Goal: Task Accomplishment & Management: Complete application form

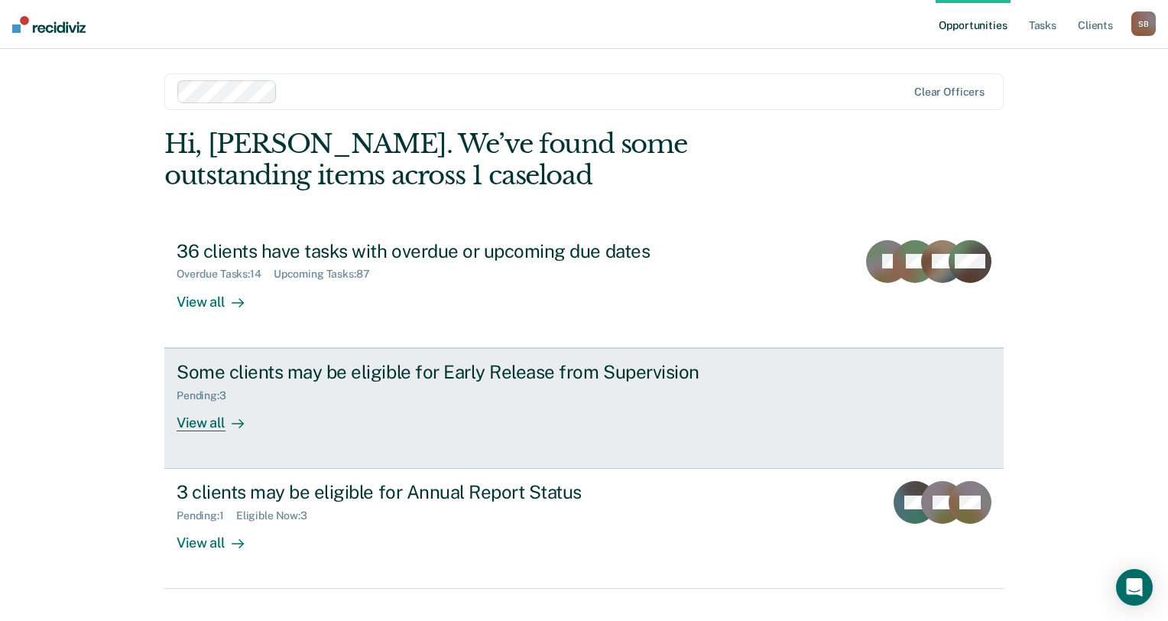
click at [223, 426] on div "View all" at bounding box center [220, 416] width 86 height 30
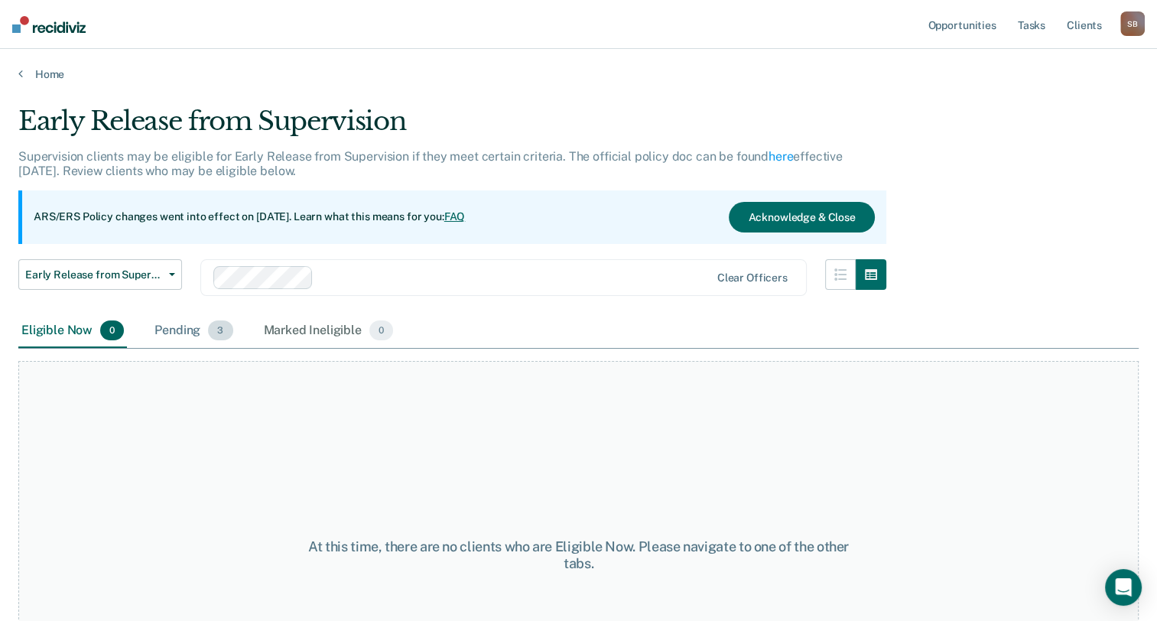
click at [203, 326] on div "Pending 3" at bounding box center [193, 331] width 84 height 34
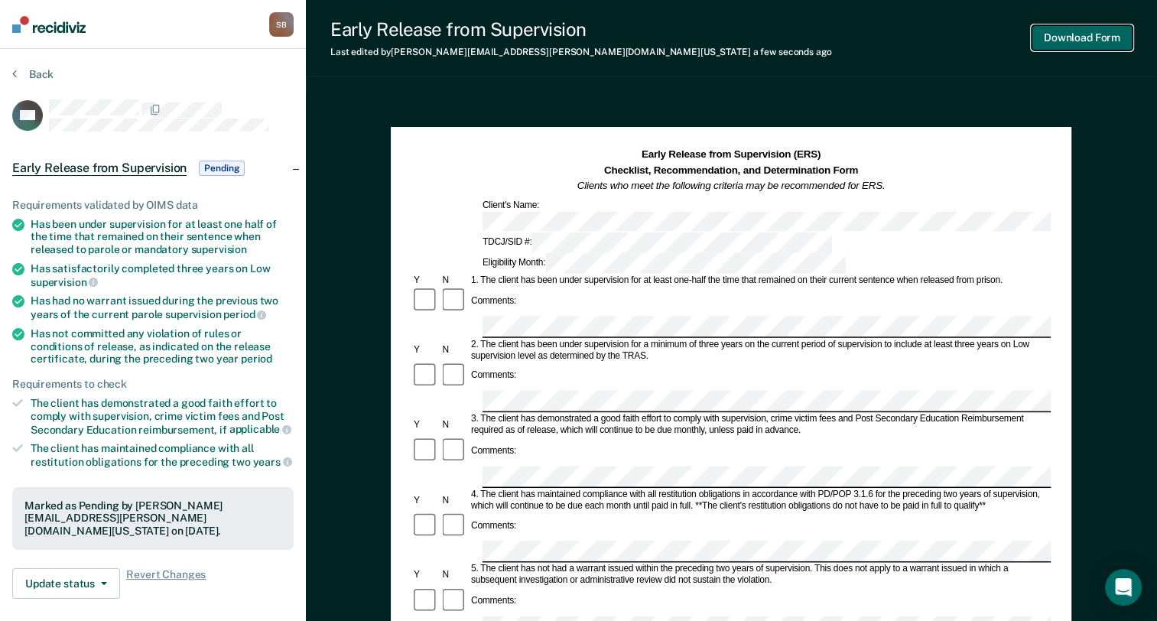
click at [1057, 45] on button "Download Form" at bounding box center [1081, 37] width 101 height 25
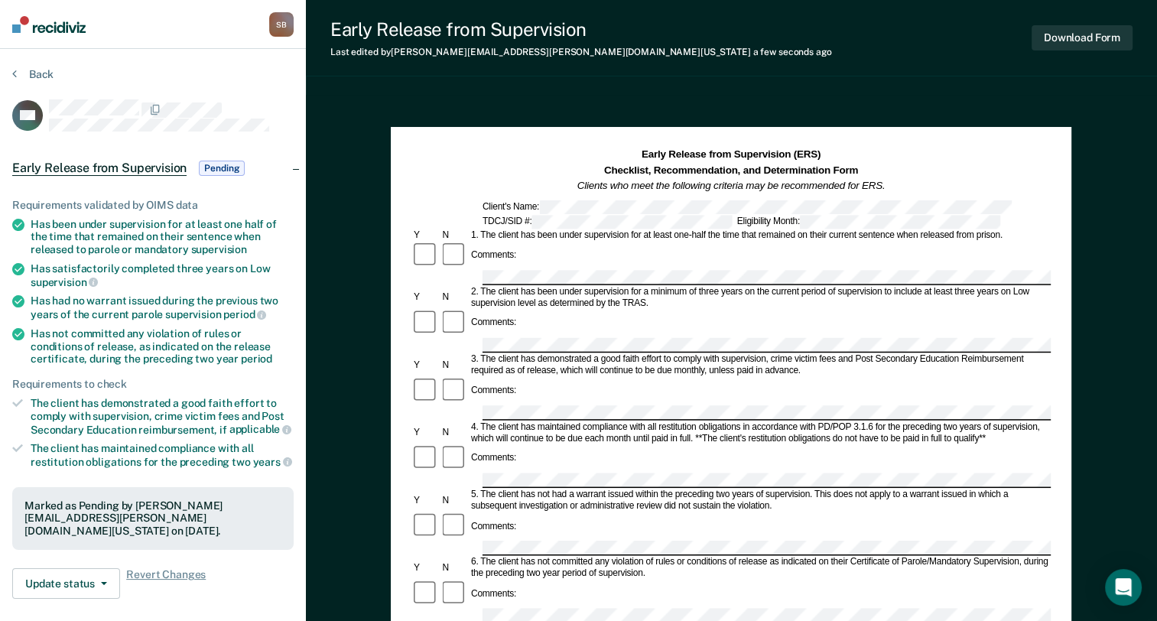
click at [28, 81] on div "Back" at bounding box center [152, 83] width 281 height 32
click at [34, 75] on button "Back" at bounding box center [32, 74] width 41 height 14
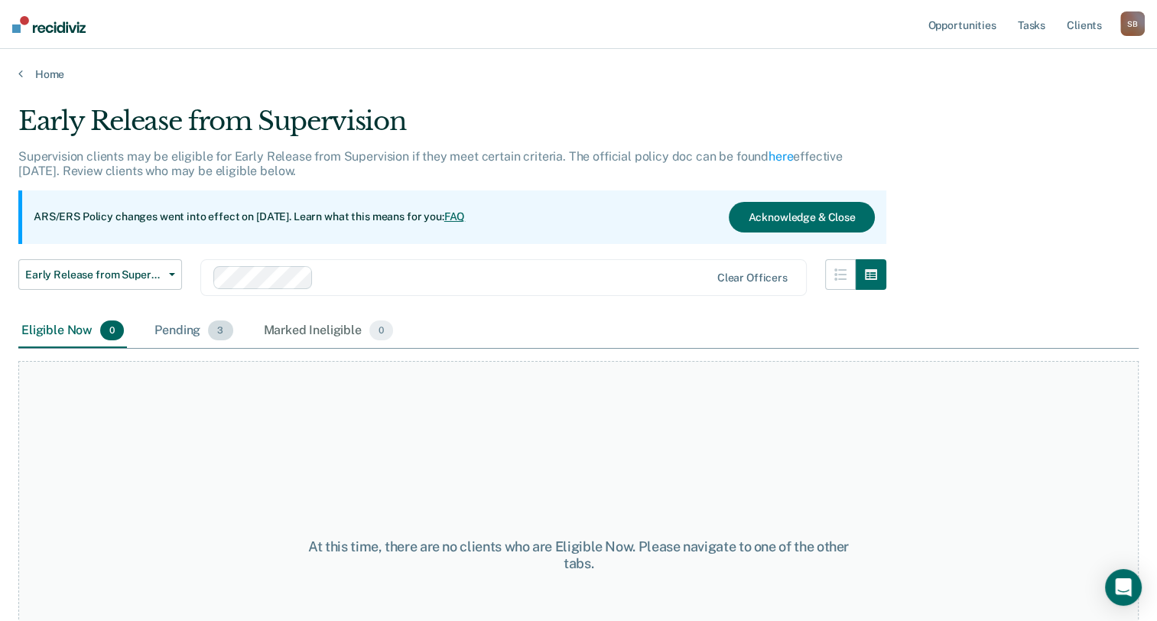
click at [177, 326] on div "Pending 3" at bounding box center [193, 331] width 84 height 34
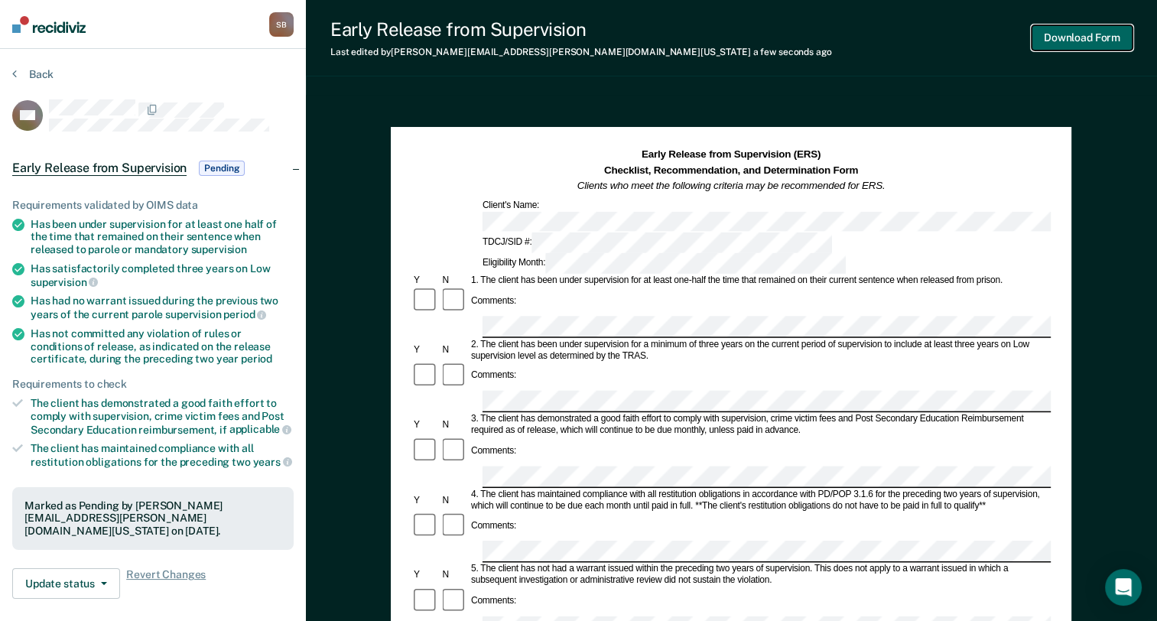
click at [1058, 36] on button "Download Form" at bounding box center [1081, 37] width 101 height 25
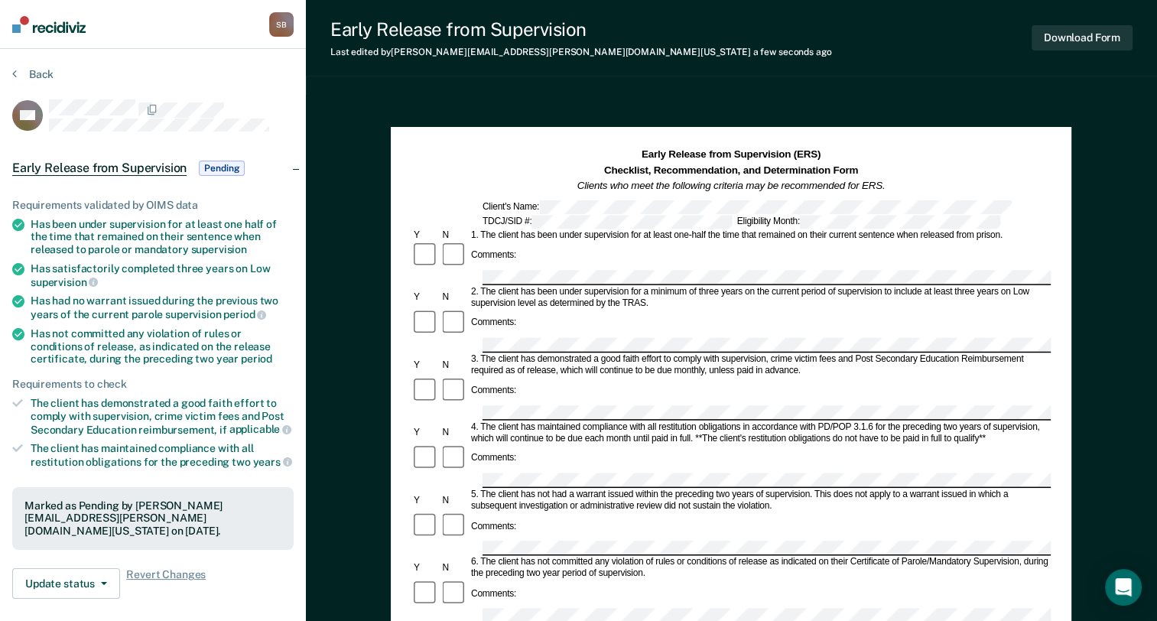
click at [33, 64] on section "Back GG Early Release from Supervision Pending Requirements validated by OIMS d…" at bounding box center [153, 446] width 306 height 795
click at [33, 67] on button "Back" at bounding box center [32, 74] width 41 height 14
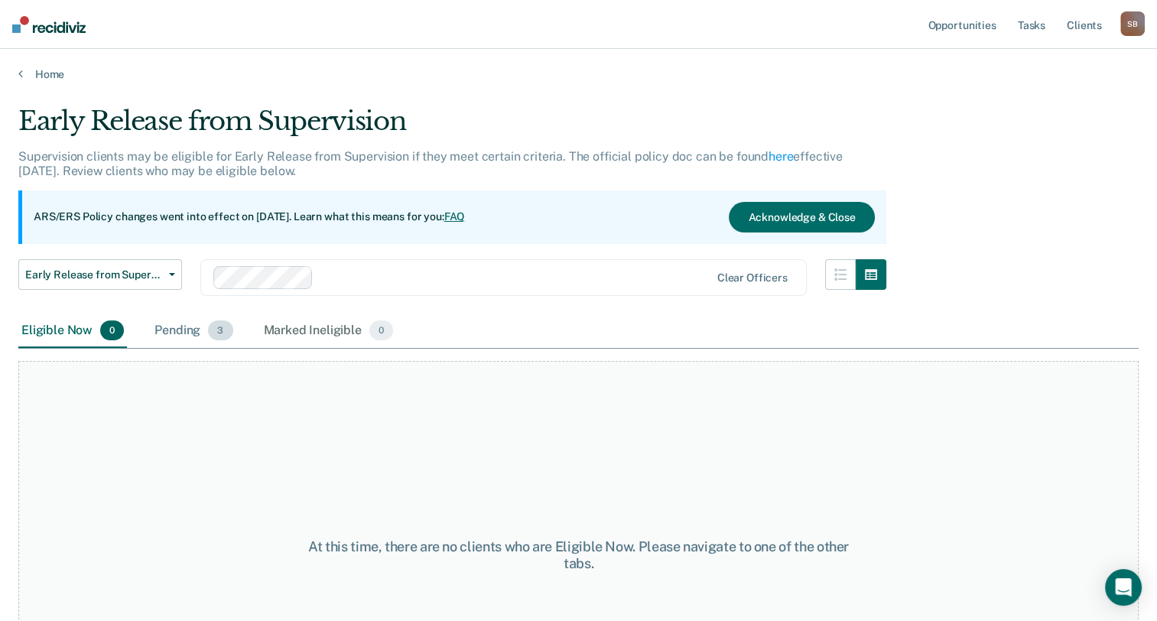
click at [193, 330] on div "Pending 3" at bounding box center [193, 331] width 84 height 34
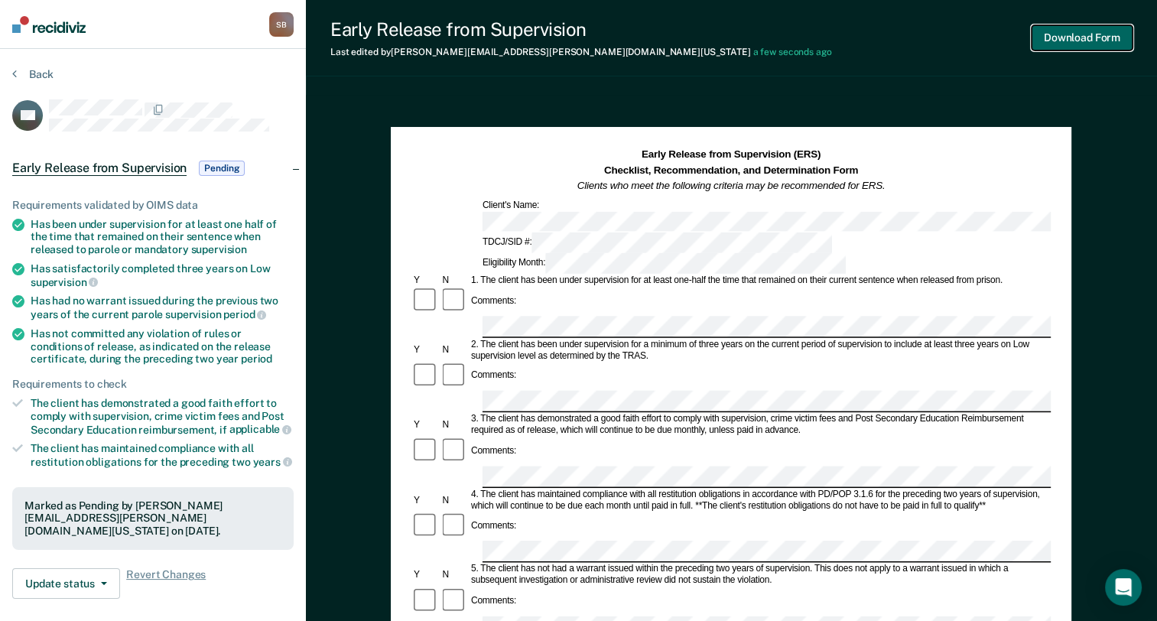
click at [1047, 45] on button "Download Form" at bounding box center [1081, 37] width 101 height 25
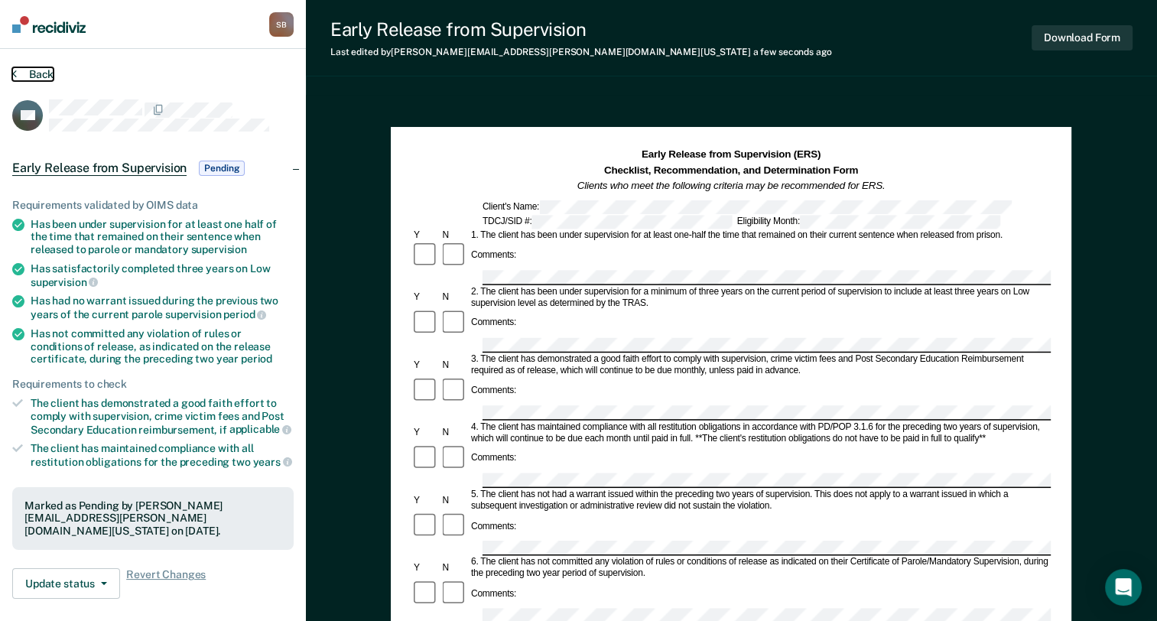
click at [33, 75] on button "Back" at bounding box center [32, 74] width 41 height 14
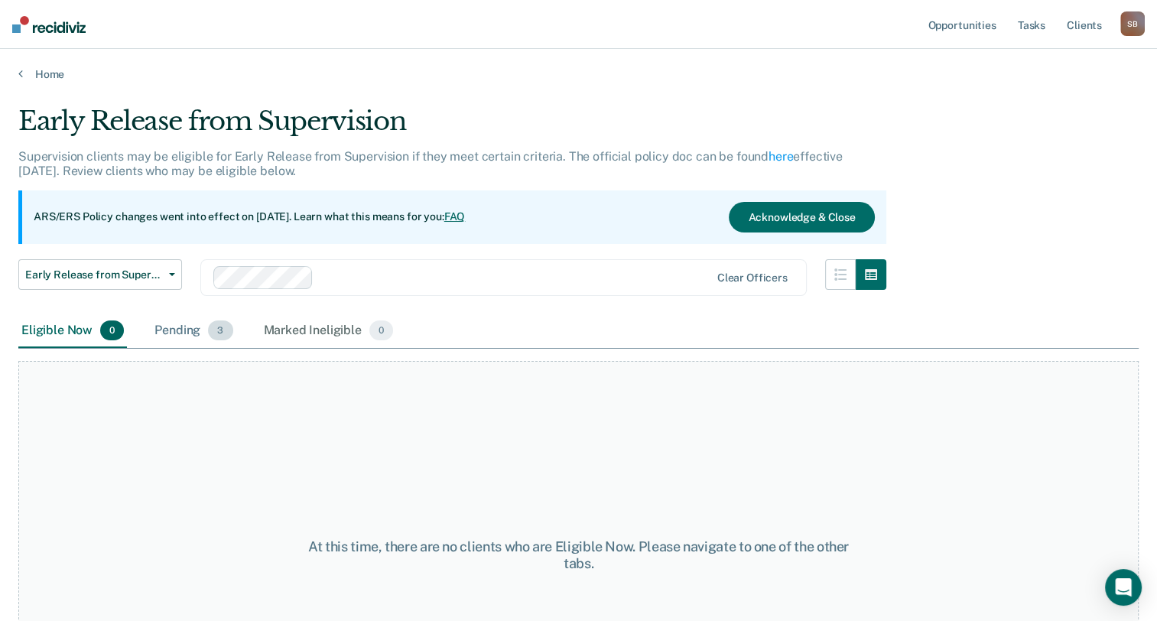
click at [184, 329] on div "Pending 3" at bounding box center [193, 331] width 84 height 34
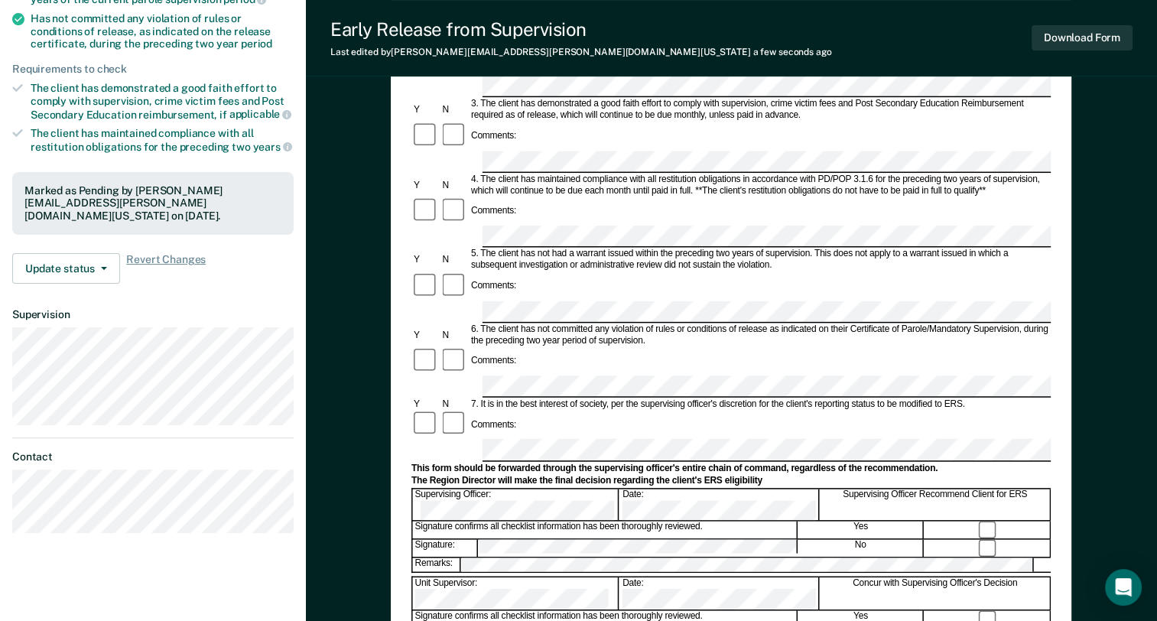
scroll to position [53, 0]
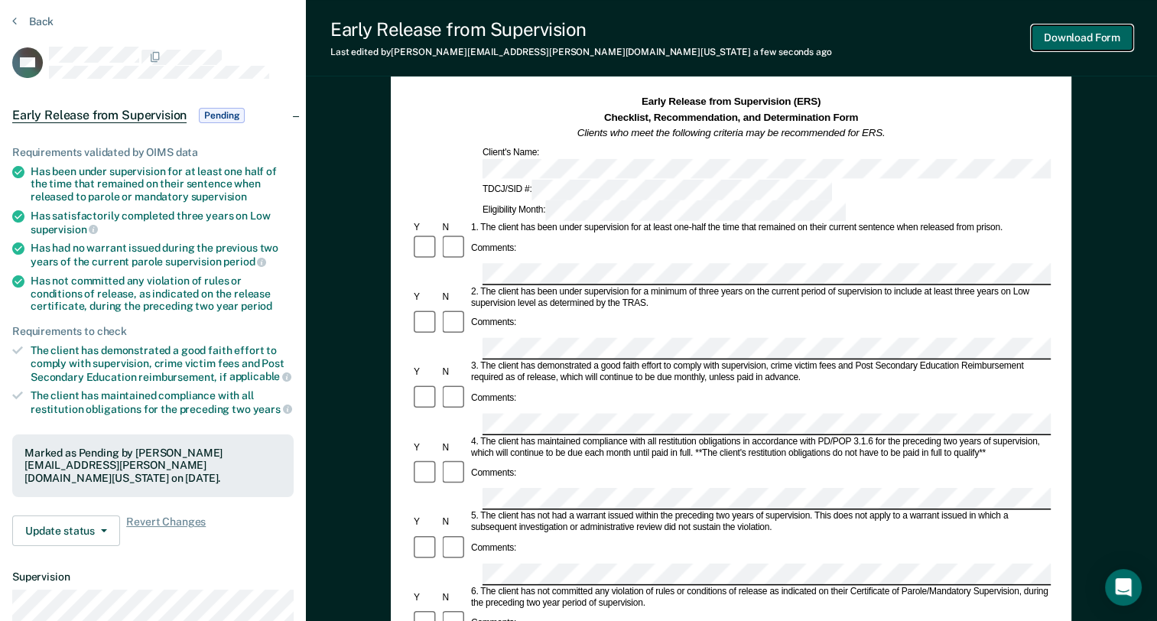
click at [1062, 40] on button "Download Form" at bounding box center [1081, 37] width 101 height 25
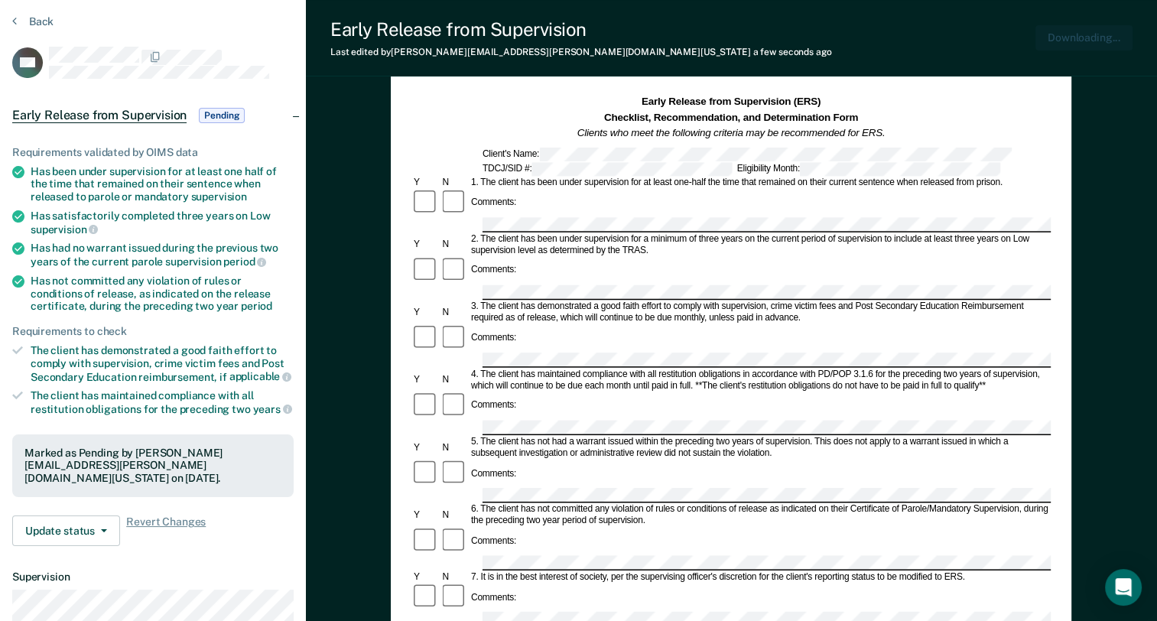
scroll to position [0, 0]
click at [41, 18] on button "Back" at bounding box center [32, 22] width 41 height 14
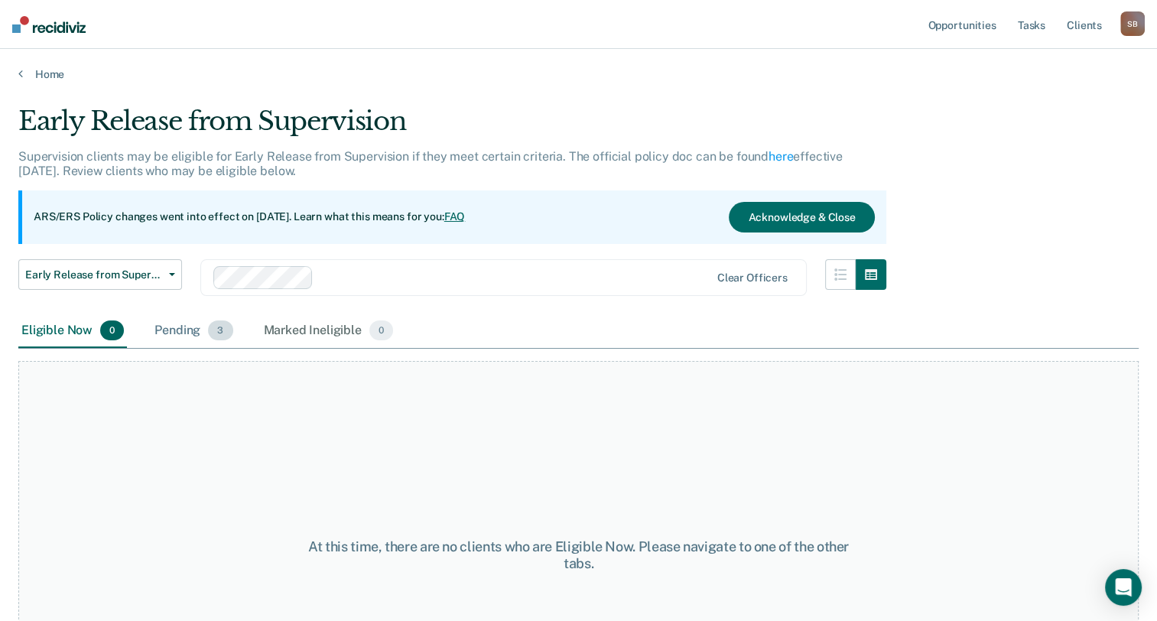
click at [205, 320] on div "Pending 3" at bounding box center [193, 331] width 84 height 34
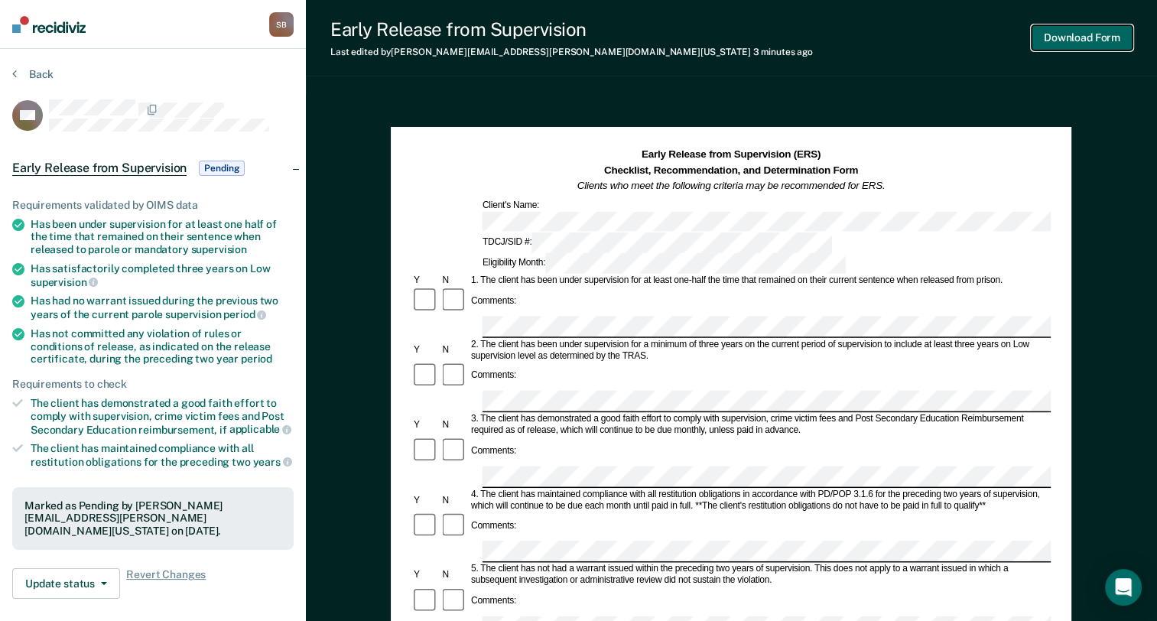
click at [1057, 37] on button "Download Form" at bounding box center [1081, 37] width 101 height 25
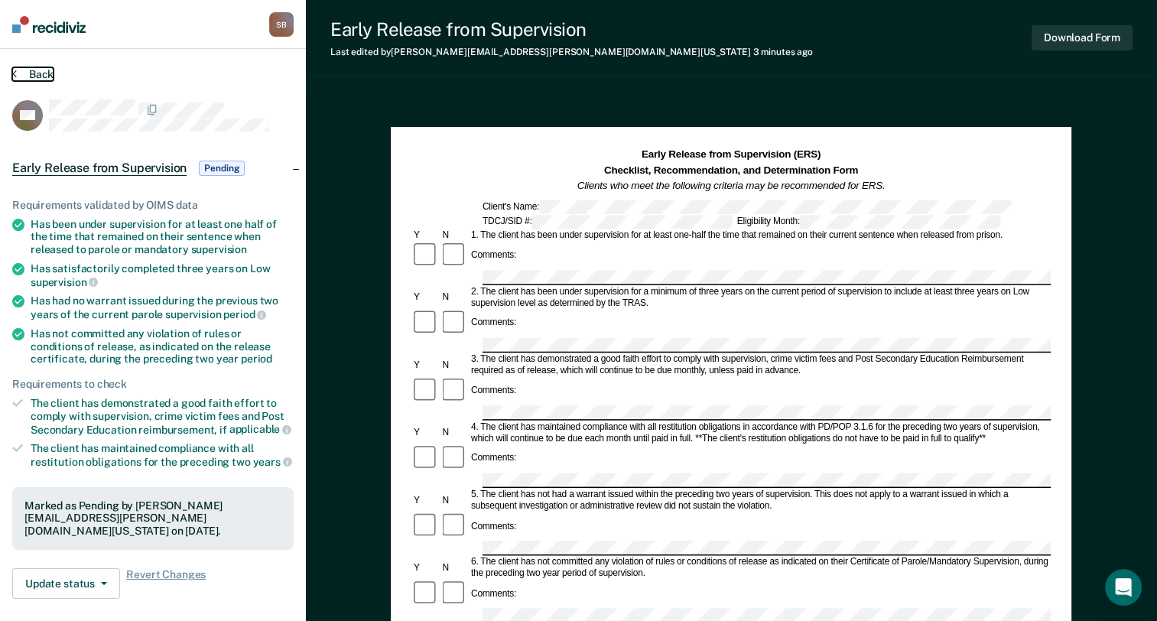
click at [29, 77] on button "Back" at bounding box center [32, 74] width 41 height 14
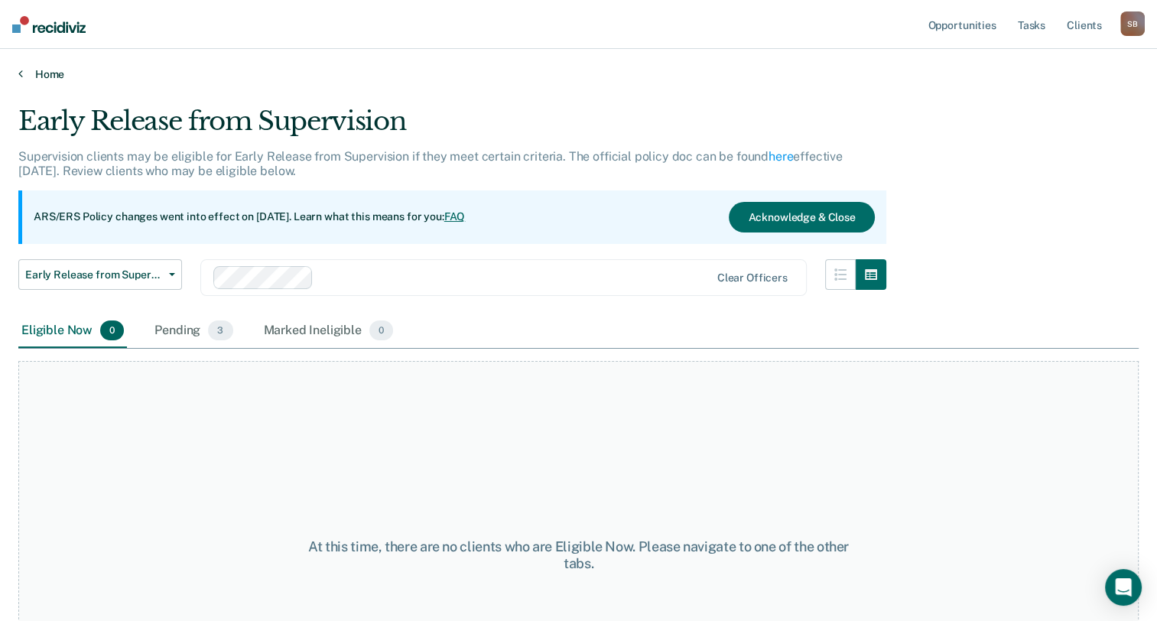
click at [48, 75] on link "Home" at bounding box center [578, 74] width 1120 height 14
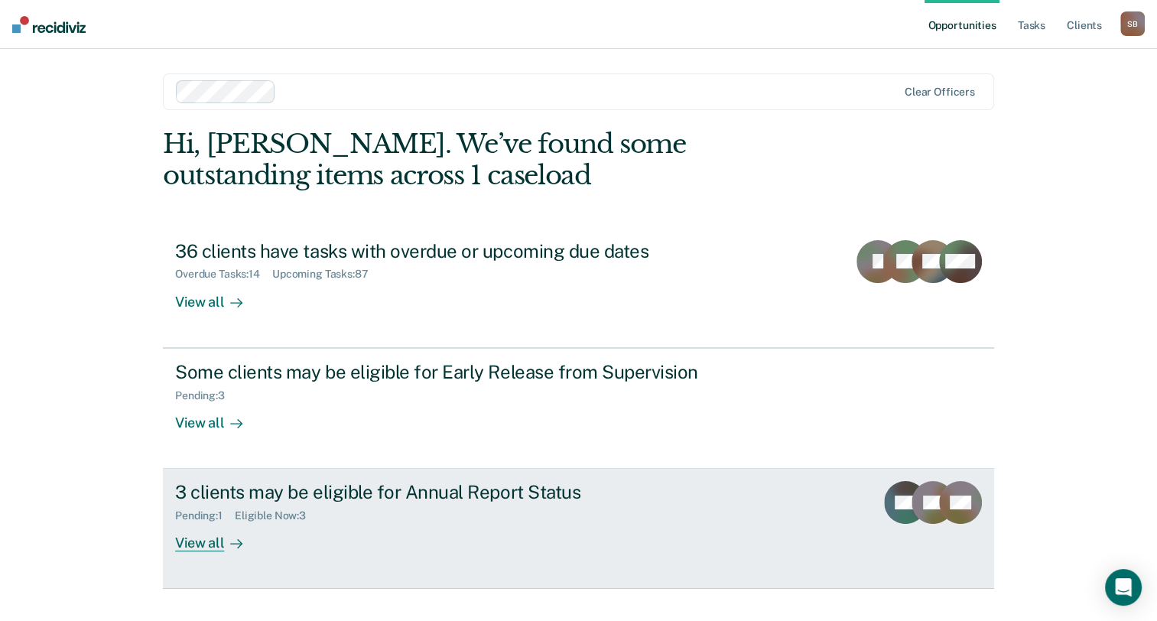
click at [232, 532] on div "View all" at bounding box center [218, 537] width 86 height 30
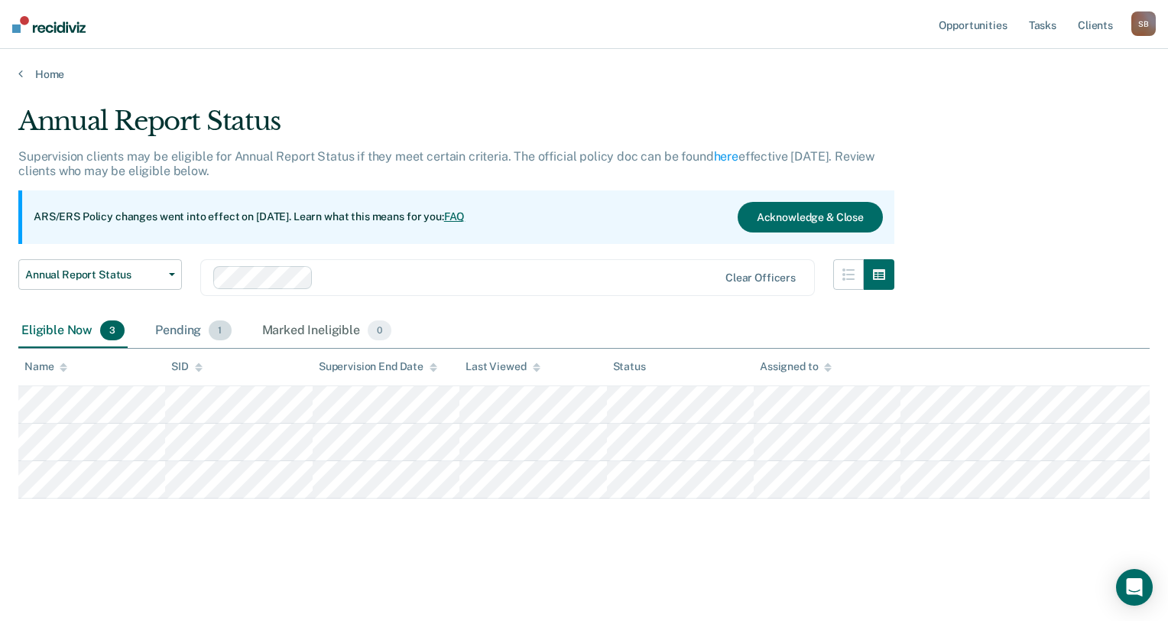
click at [193, 329] on div "Pending 1" at bounding box center [193, 331] width 82 height 34
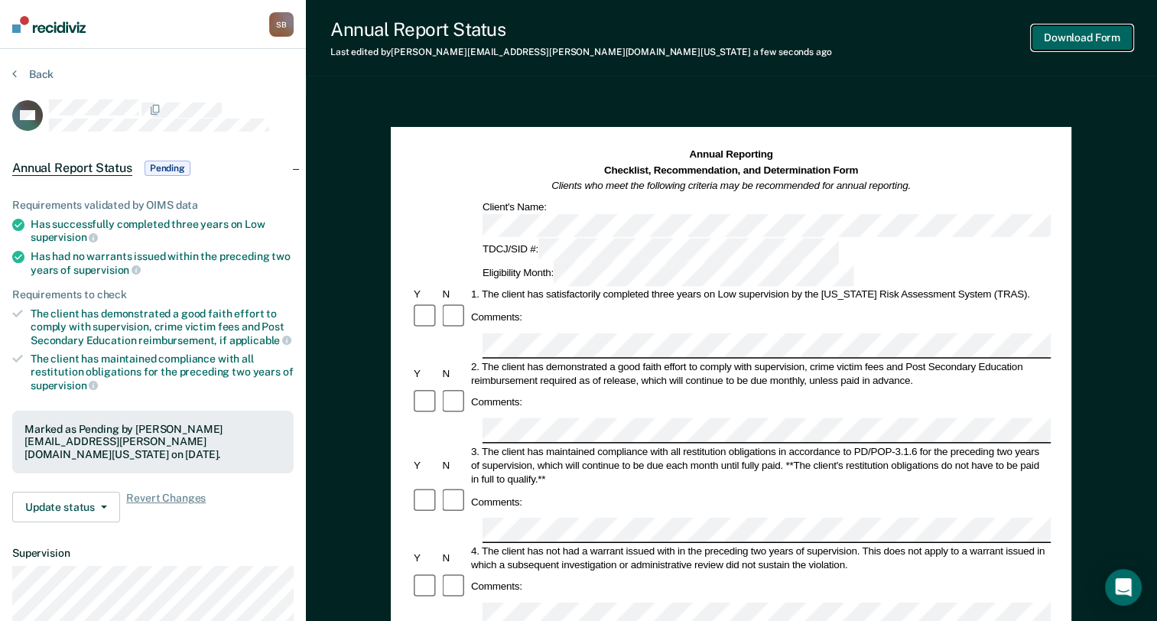
click at [1088, 41] on button "Download Form" at bounding box center [1081, 37] width 101 height 25
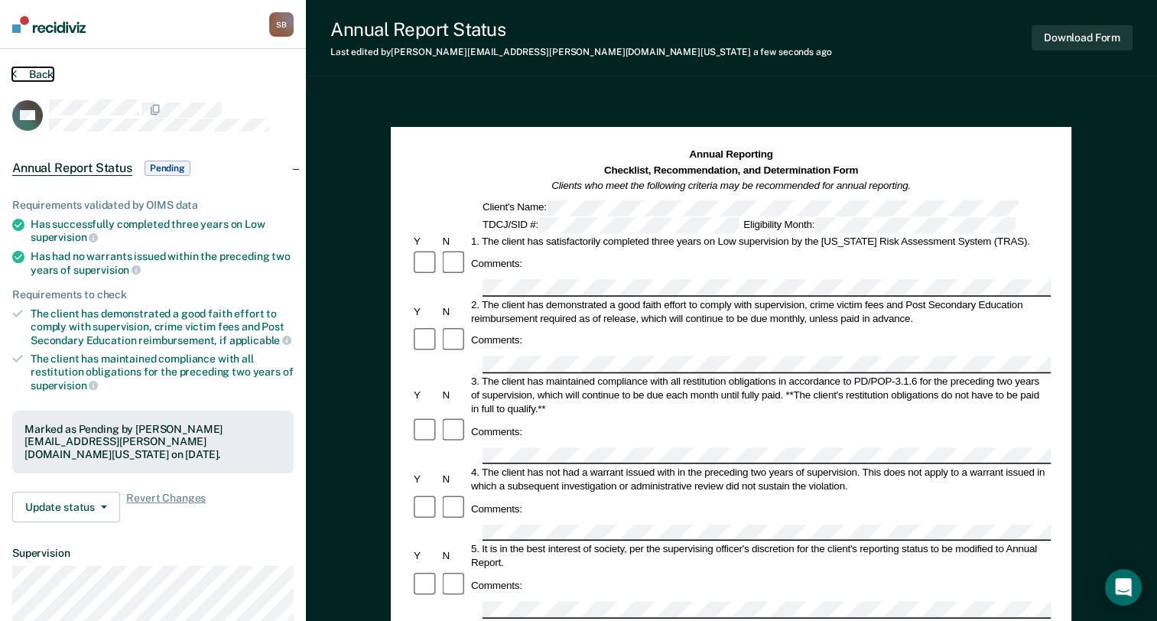
click at [34, 76] on button "Back" at bounding box center [32, 74] width 41 height 14
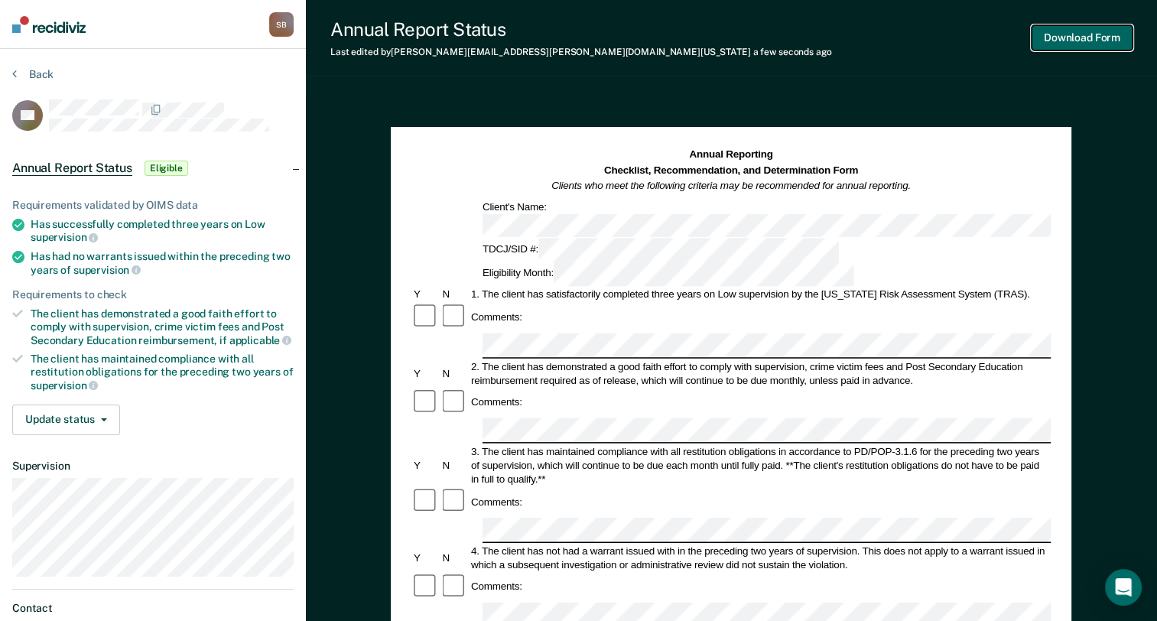
click at [1081, 38] on button "Download Form" at bounding box center [1081, 37] width 101 height 25
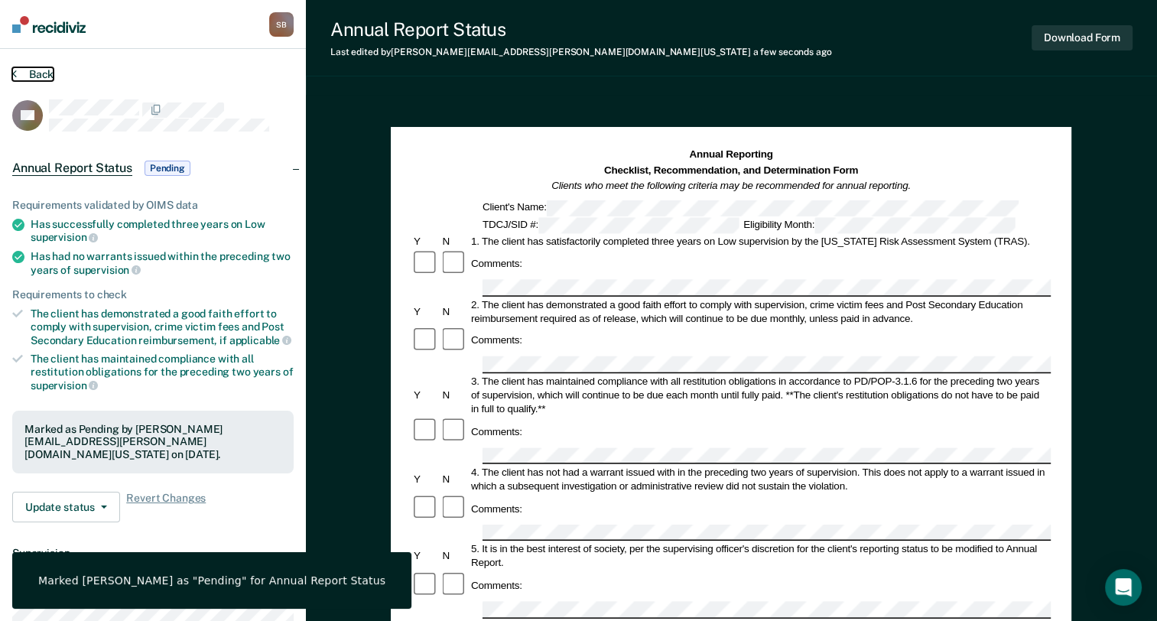
click at [41, 69] on button "Back" at bounding box center [32, 74] width 41 height 14
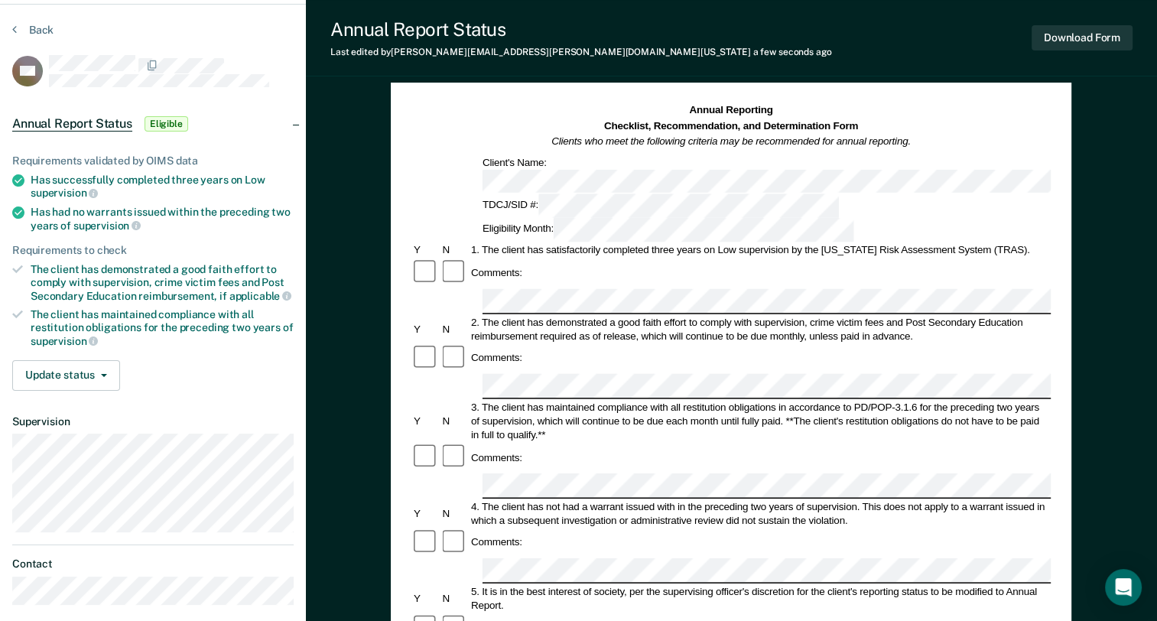
scroll to position [153, 0]
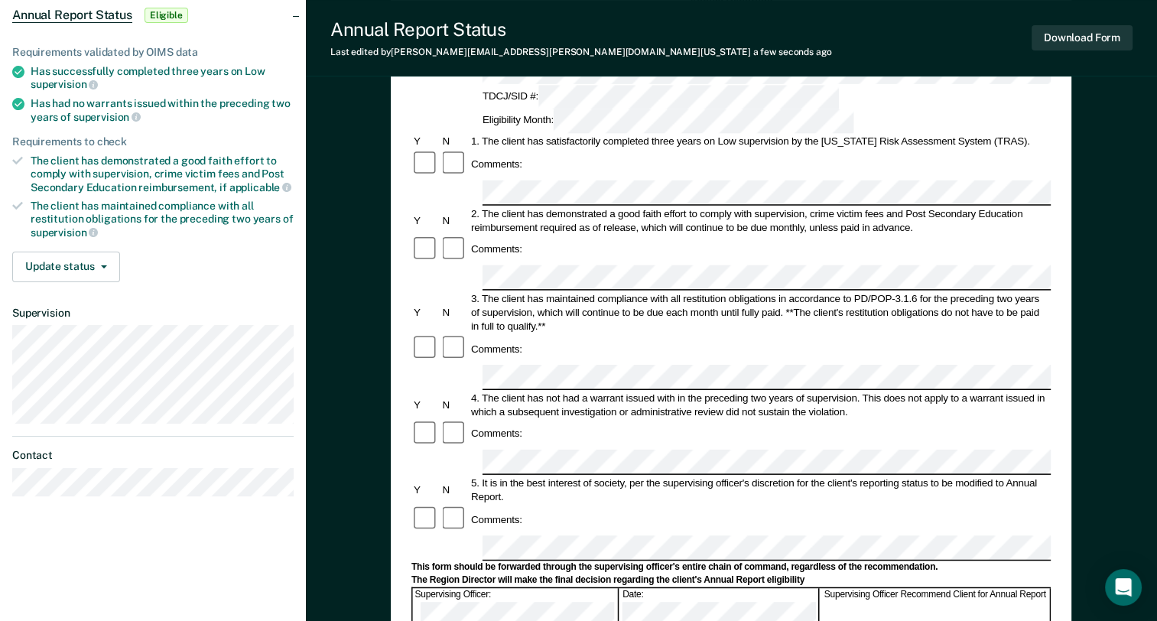
click at [457, 505] on div at bounding box center [454, 519] width 28 height 29
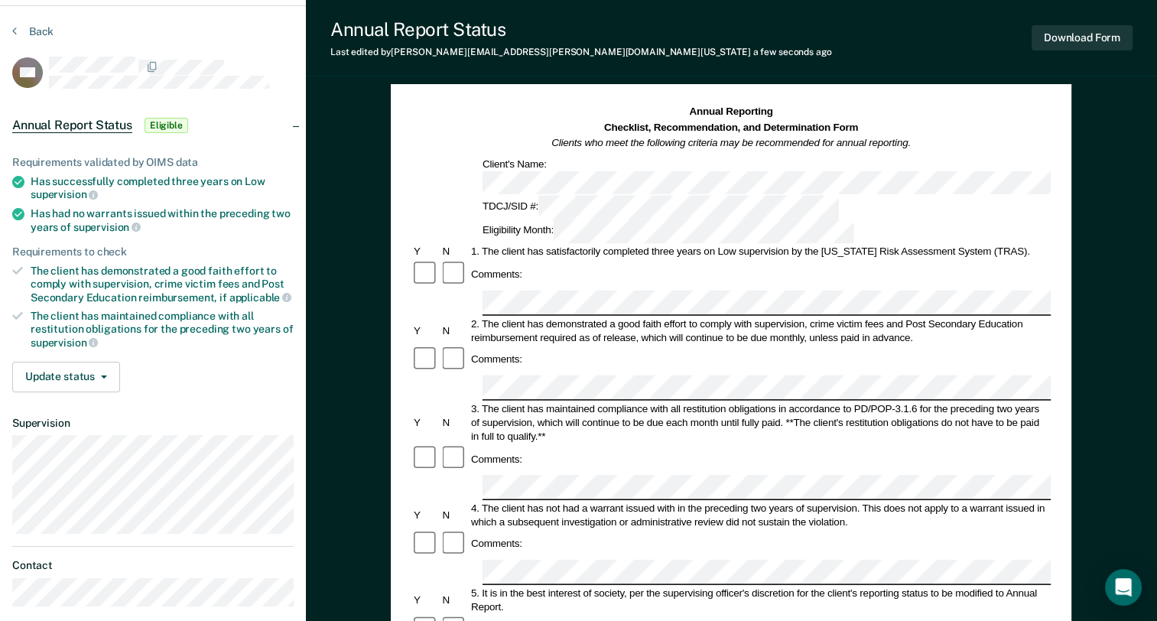
scroll to position [0, 0]
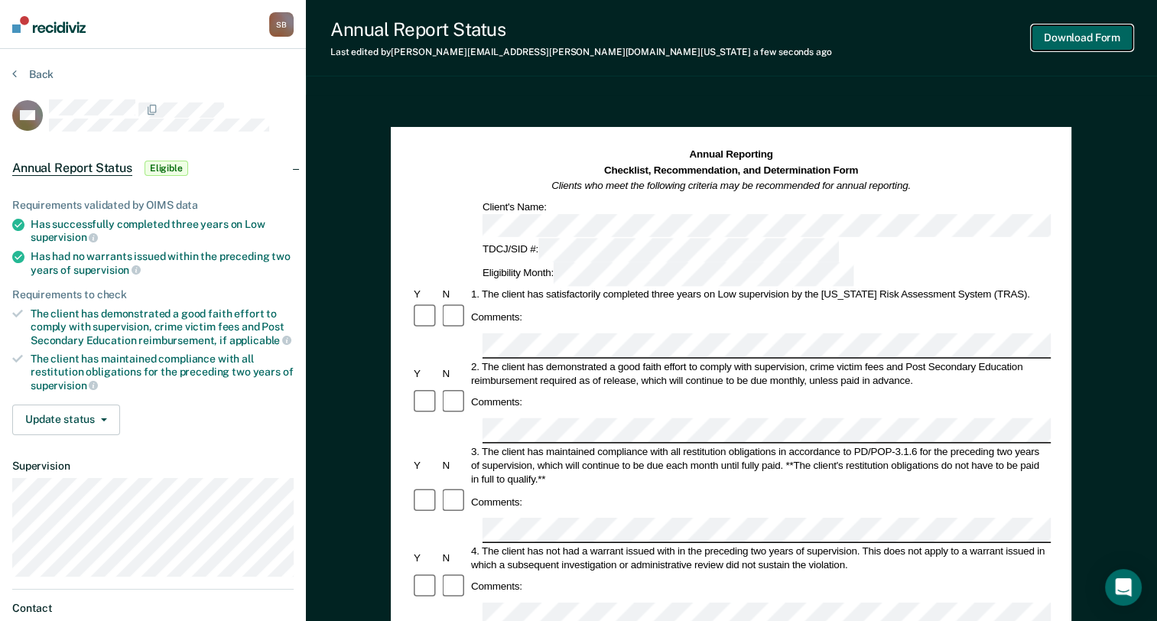
click at [1086, 44] on button "Download Form" at bounding box center [1081, 37] width 101 height 25
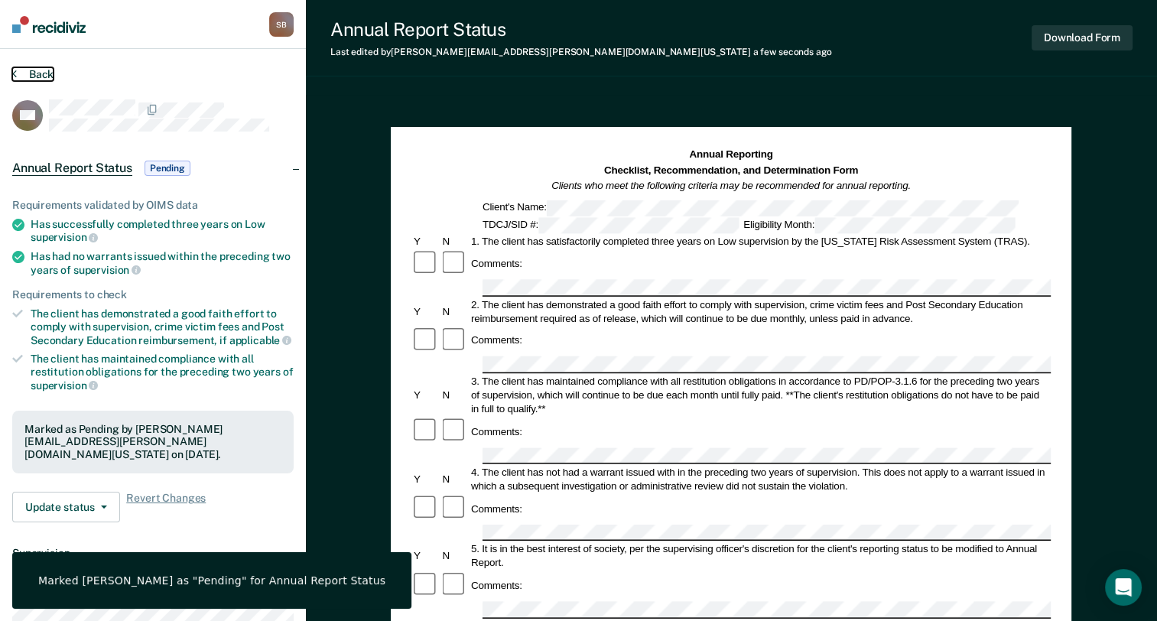
click at [37, 67] on button "Back" at bounding box center [32, 74] width 41 height 14
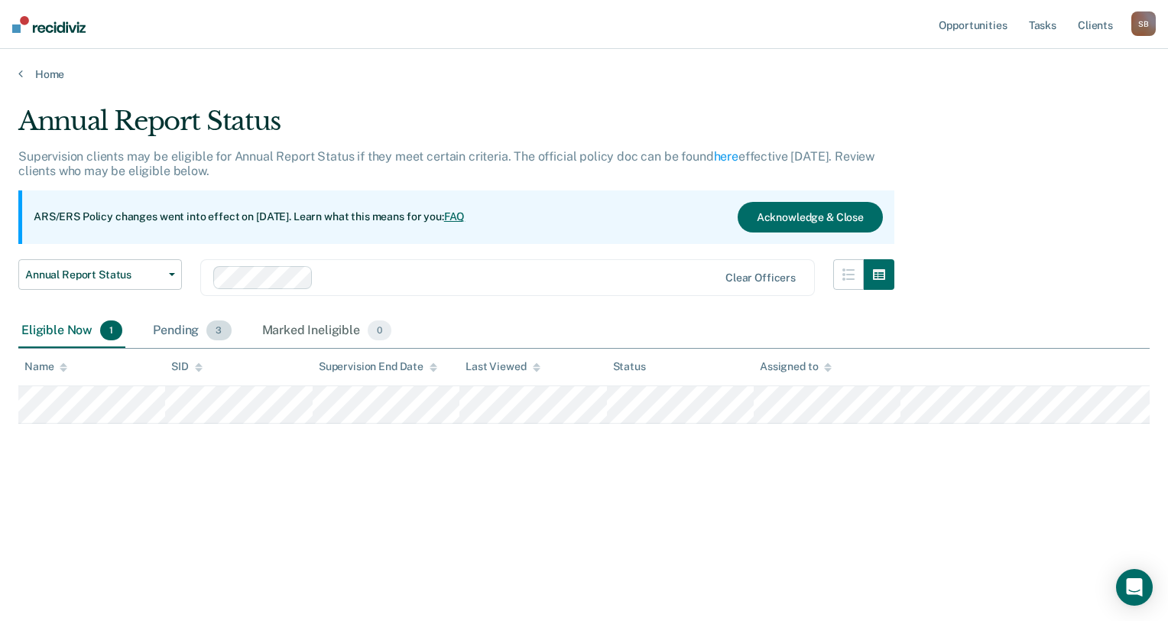
click at [171, 323] on div "Pending 3" at bounding box center [192, 331] width 84 height 34
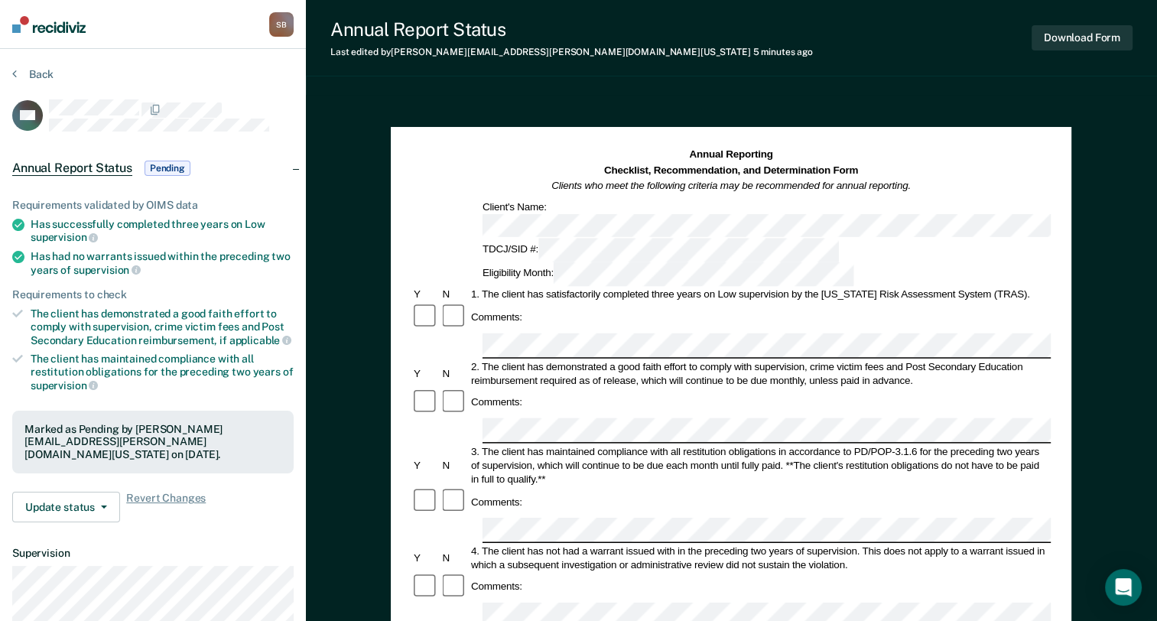
click at [36, 67] on section "Back DH Annual Report Status Pending Requirements validated by OIMS data Has su…" at bounding box center [153, 425] width 306 height 753
drag, startPoint x: 53, startPoint y: 61, endPoint x: 47, endPoint y: 69, distance: 9.3
click at [47, 69] on section "Back DH Annual Report Status Pending Requirements validated by OIMS data Has su…" at bounding box center [153, 425] width 306 height 753
click at [47, 70] on button "Back" at bounding box center [32, 74] width 41 height 14
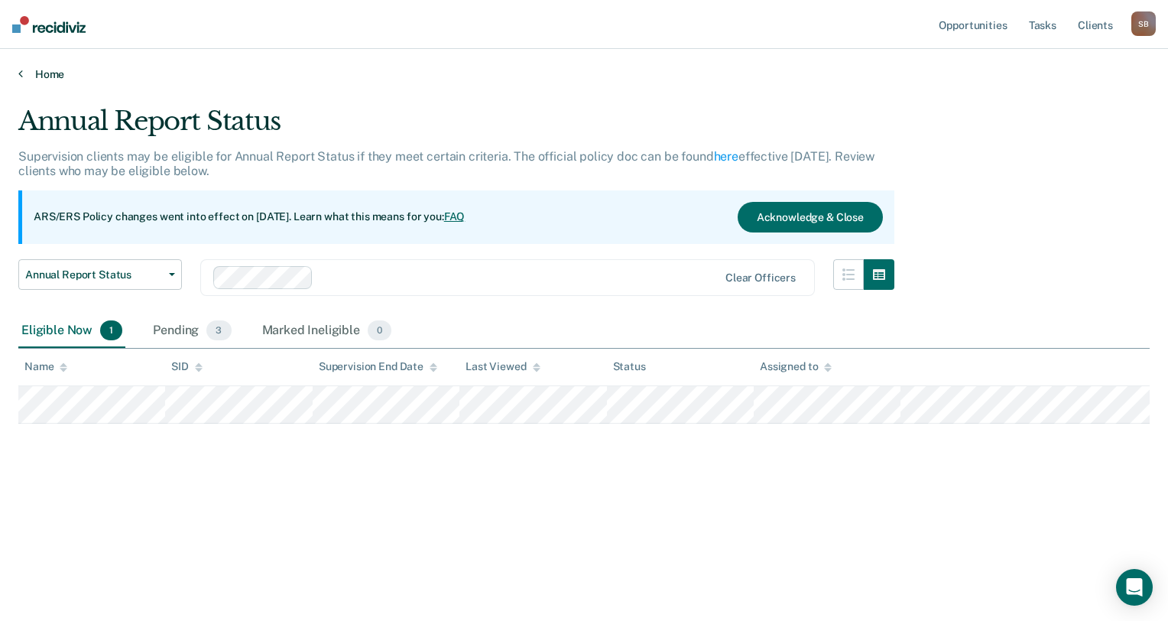
click at [54, 70] on link "Home" at bounding box center [583, 74] width 1131 height 14
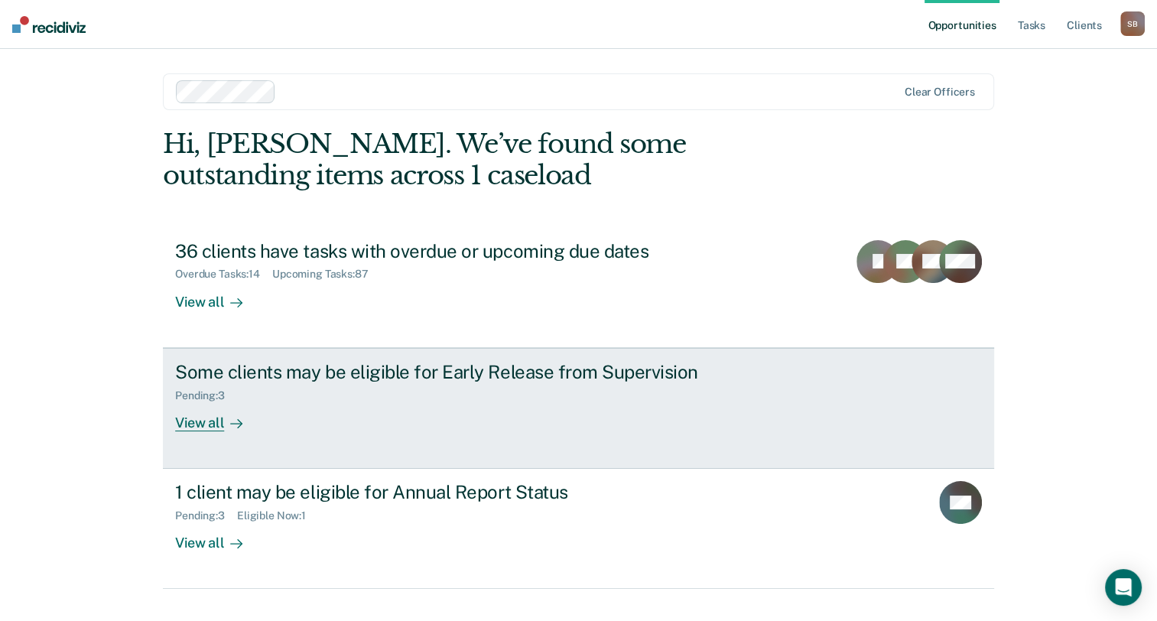
click at [238, 421] on div "View all" at bounding box center [218, 416] width 86 height 30
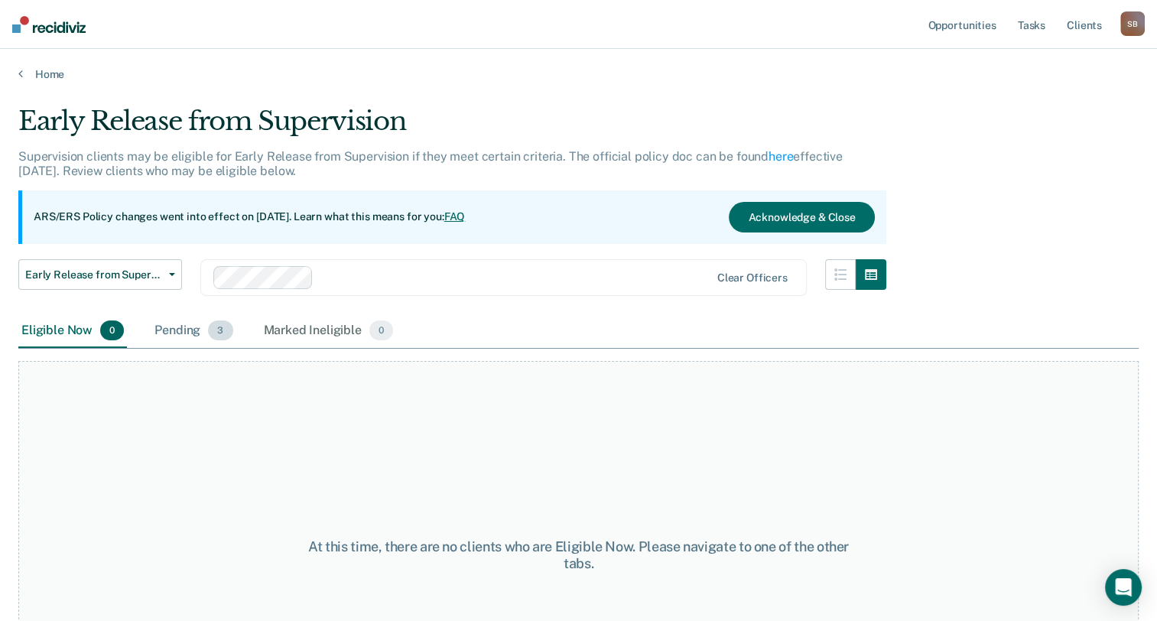
click at [183, 330] on div "Pending 3" at bounding box center [193, 331] width 84 height 34
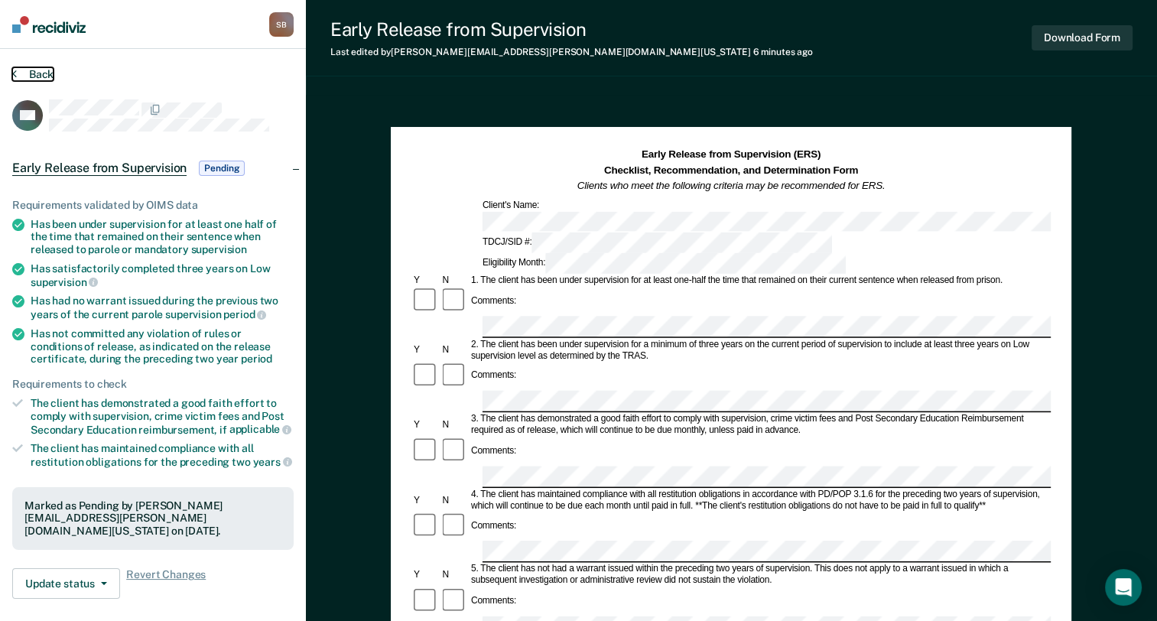
click at [40, 77] on button "Back" at bounding box center [32, 74] width 41 height 14
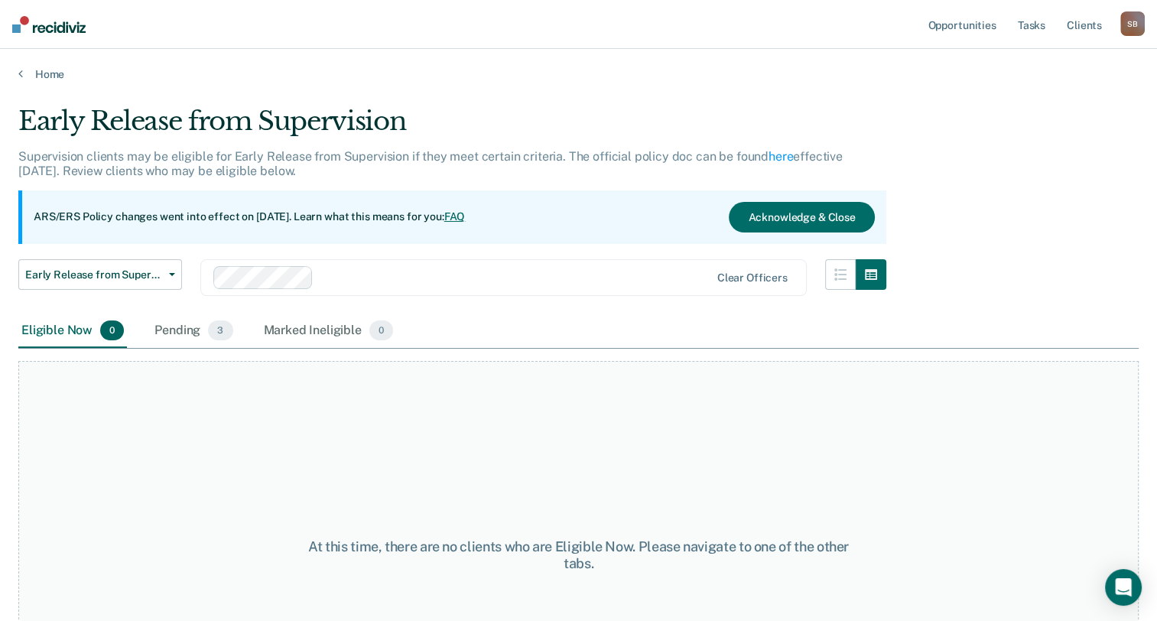
click at [34, 83] on main "Early Release from Supervision Supervision clients may be eligible for Early Re…" at bounding box center [578, 348] width 1157 height 535
click at [44, 76] on link "Home" at bounding box center [578, 74] width 1120 height 14
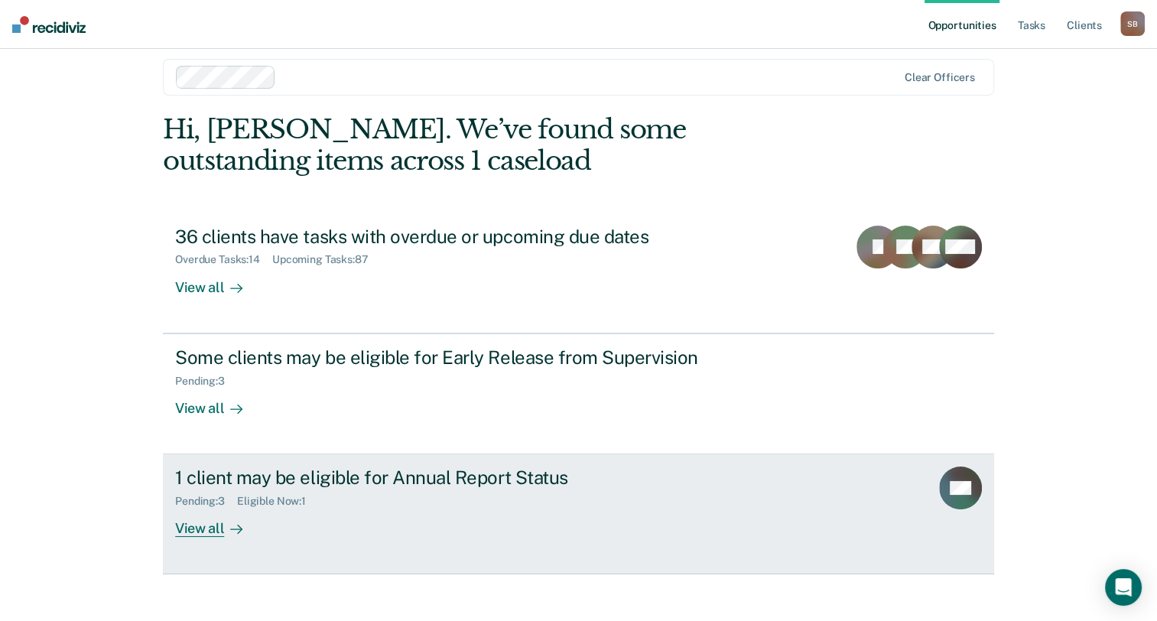
scroll to position [28, 0]
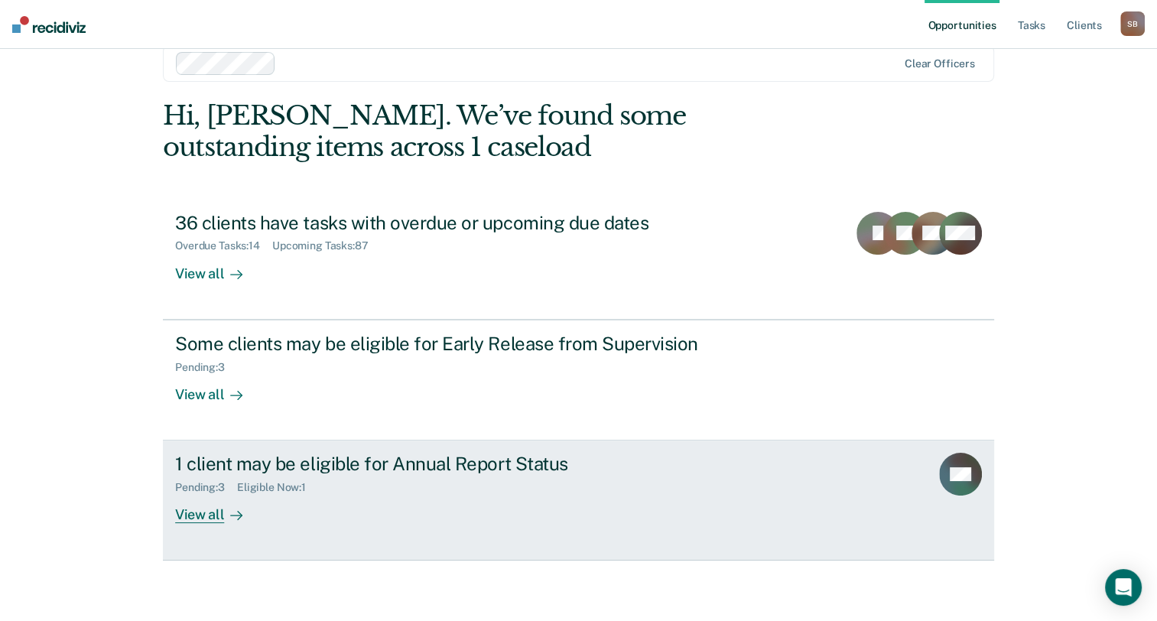
click at [189, 515] on div "View all" at bounding box center [218, 509] width 86 height 30
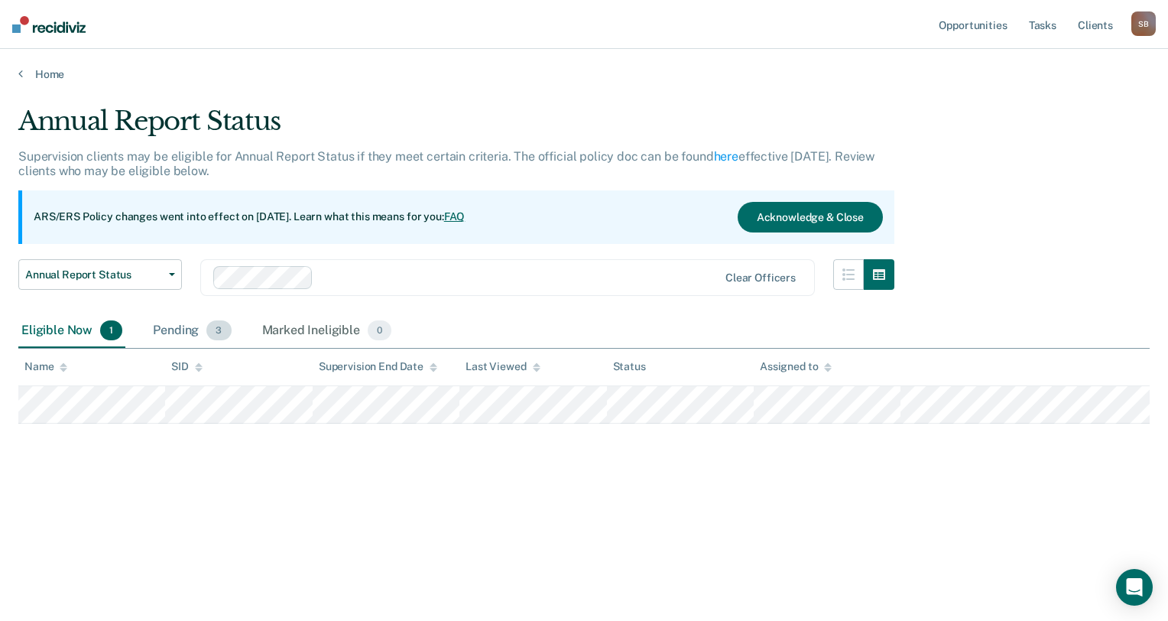
click at [207, 333] on span "3" at bounding box center [218, 330] width 24 height 20
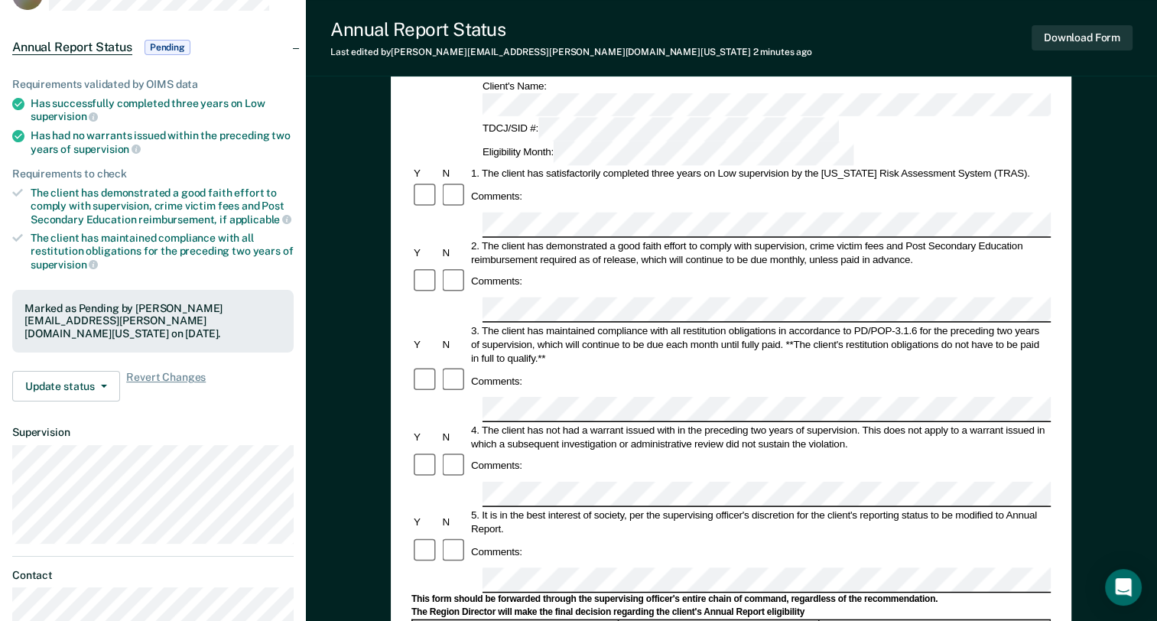
scroll to position [306, 0]
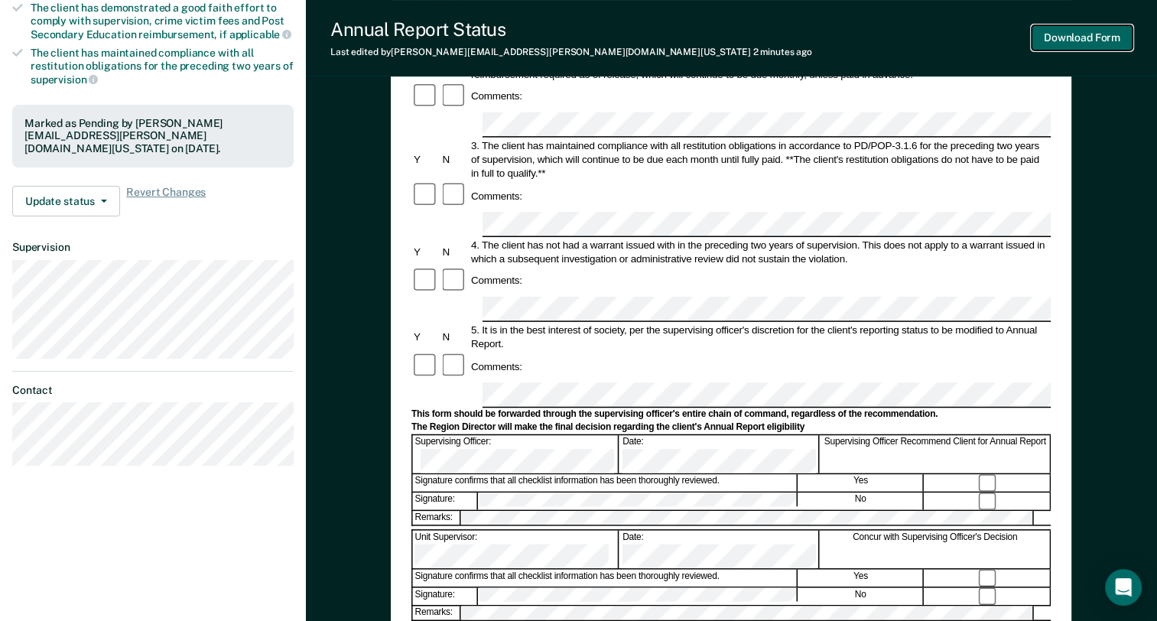
click at [1052, 38] on button "Download Form" at bounding box center [1081, 37] width 101 height 25
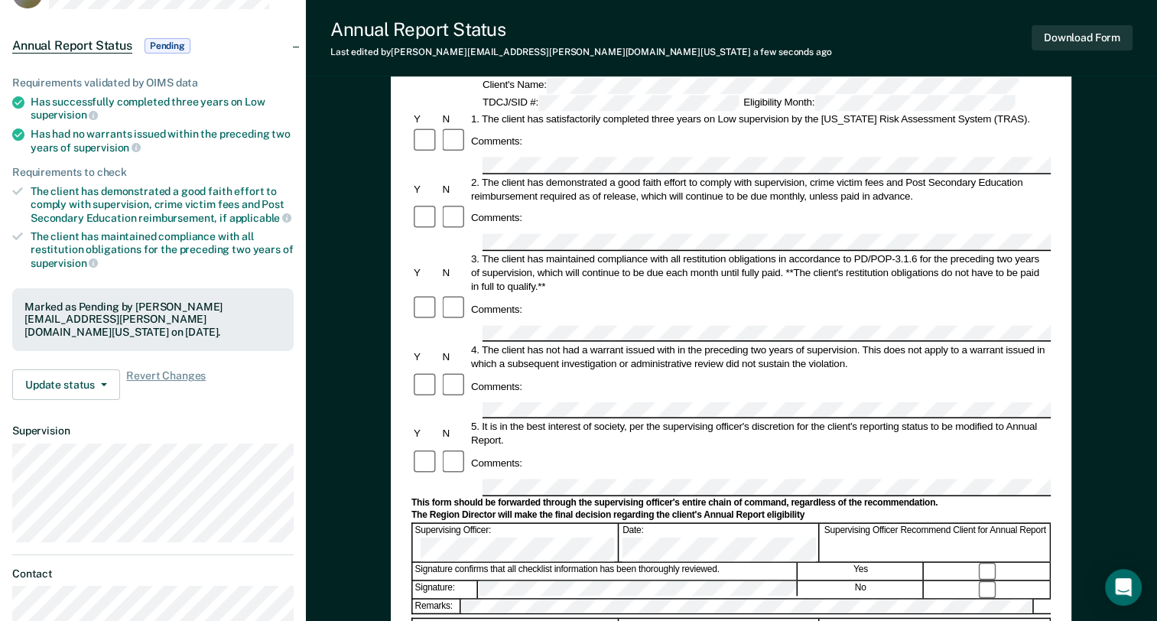
scroll to position [0, 0]
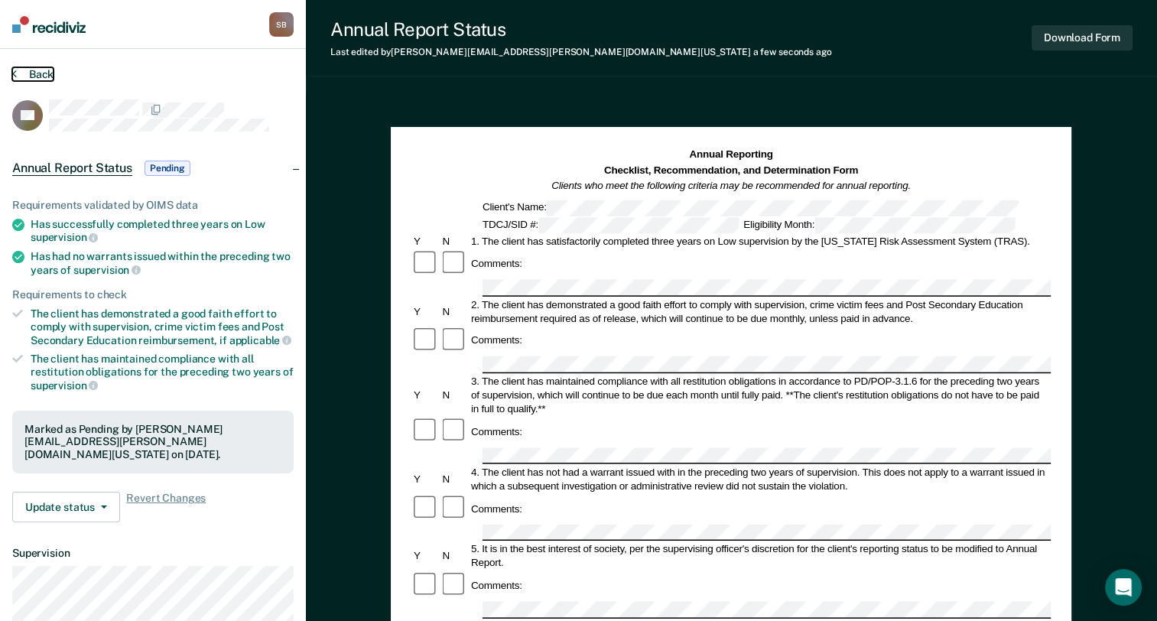
click at [47, 77] on button "Back" at bounding box center [32, 74] width 41 height 14
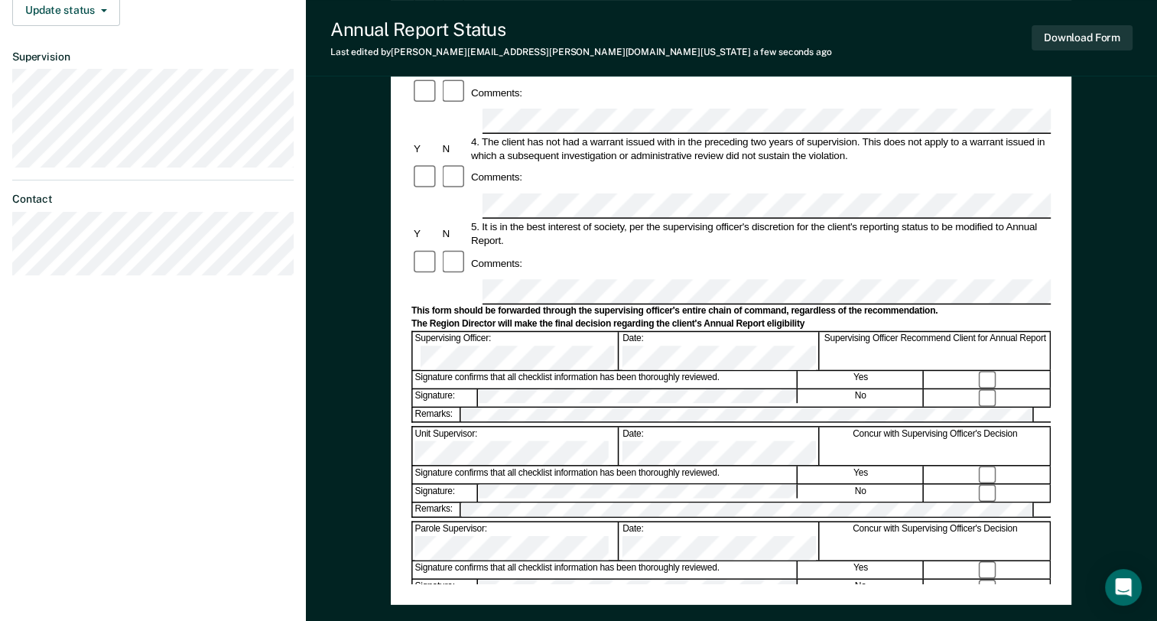
scroll to position [382, 0]
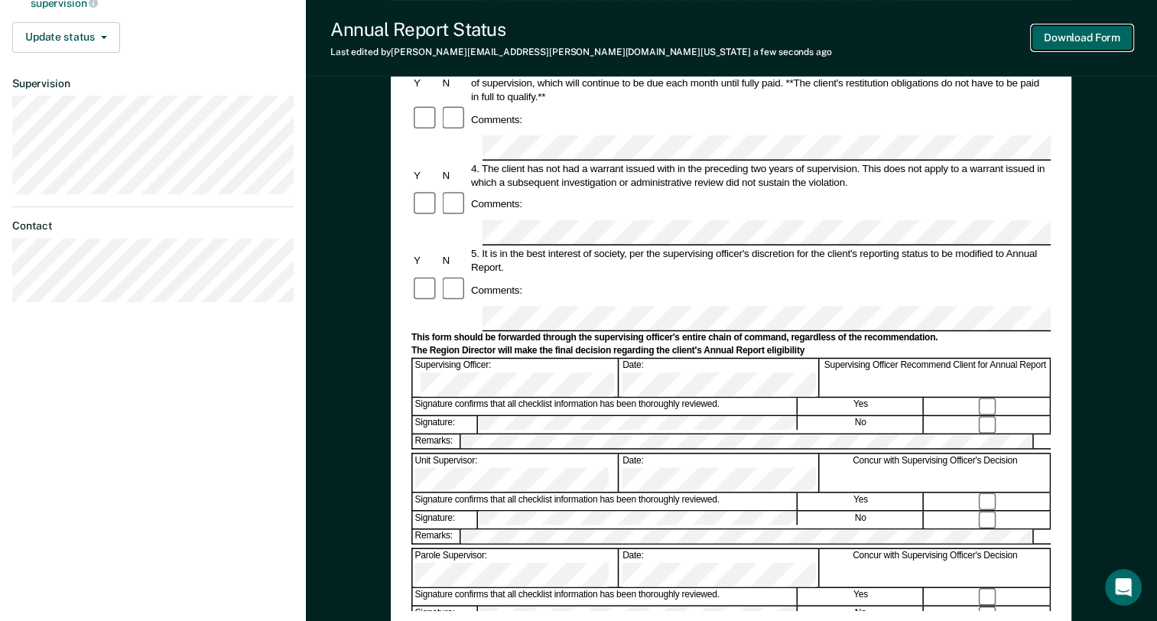
click at [1070, 38] on button "Download Form" at bounding box center [1081, 37] width 101 height 25
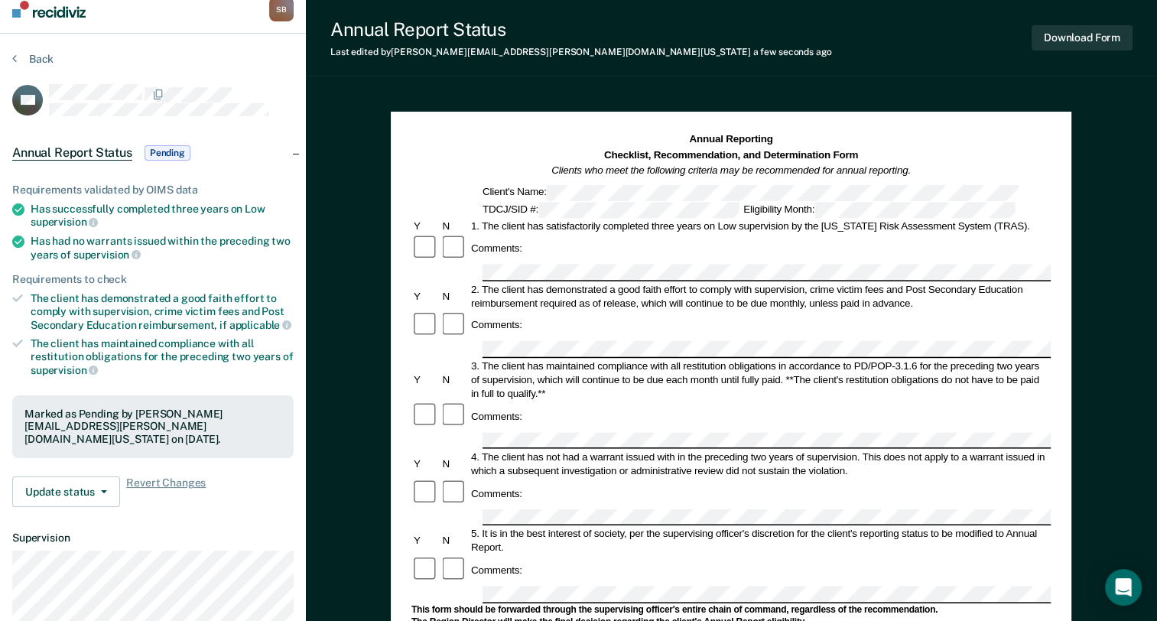
scroll to position [0, 0]
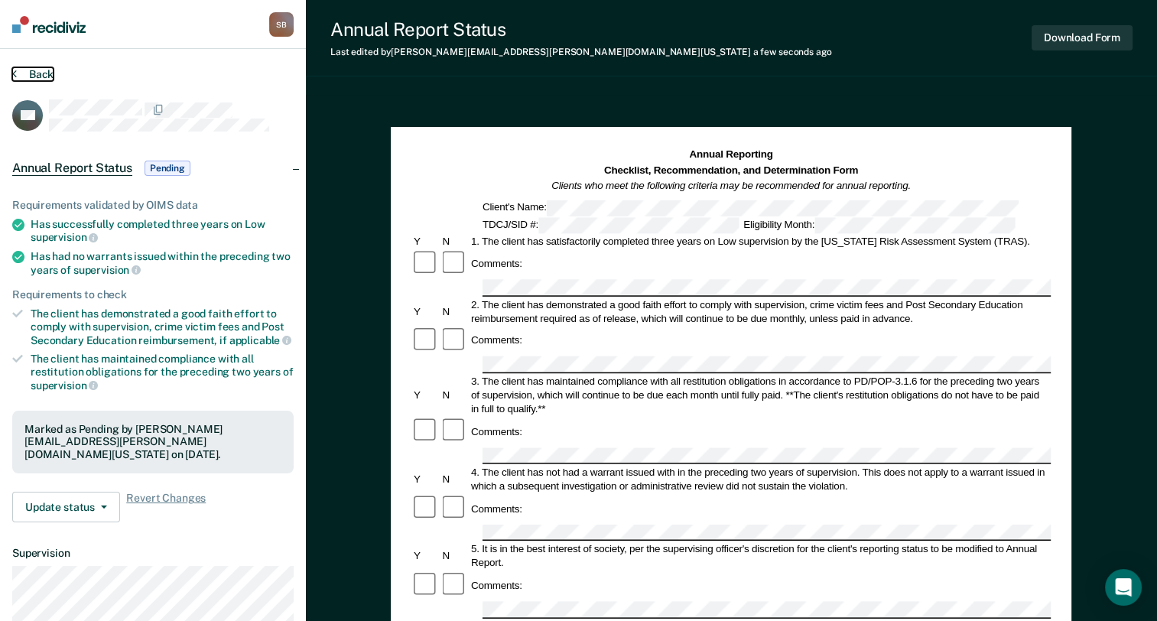
click at [31, 67] on button "Back" at bounding box center [32, 74] width 41 height 14
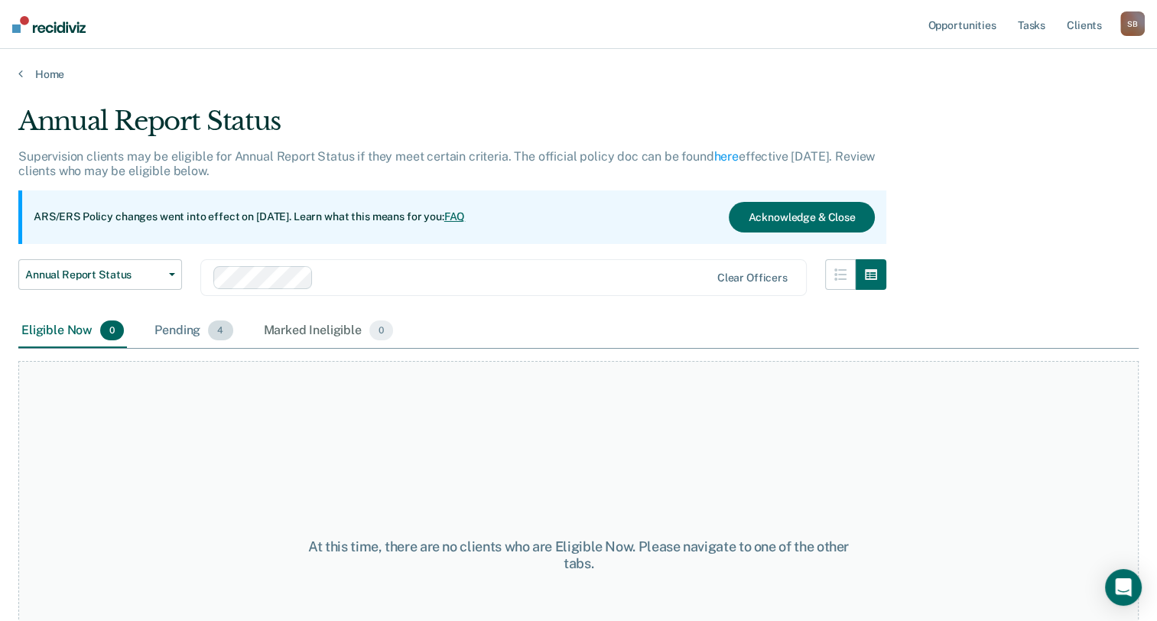
click at [170, 333] on div "Pending 4" at bounding box center [193, 331] width 84 height 34
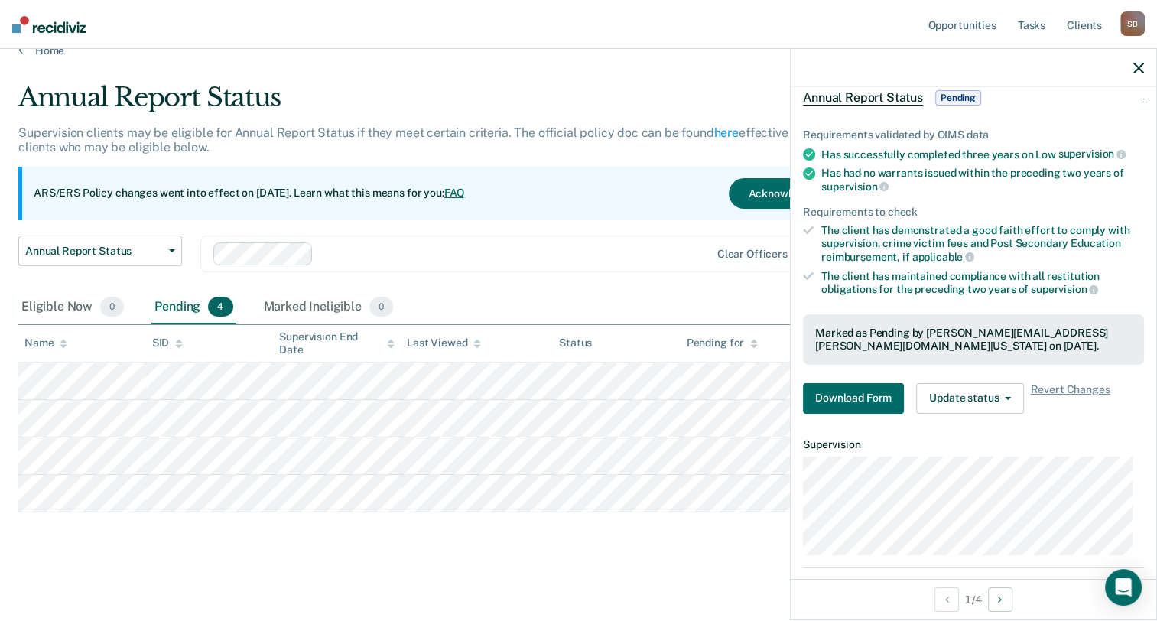
scroll to position [153, 0]
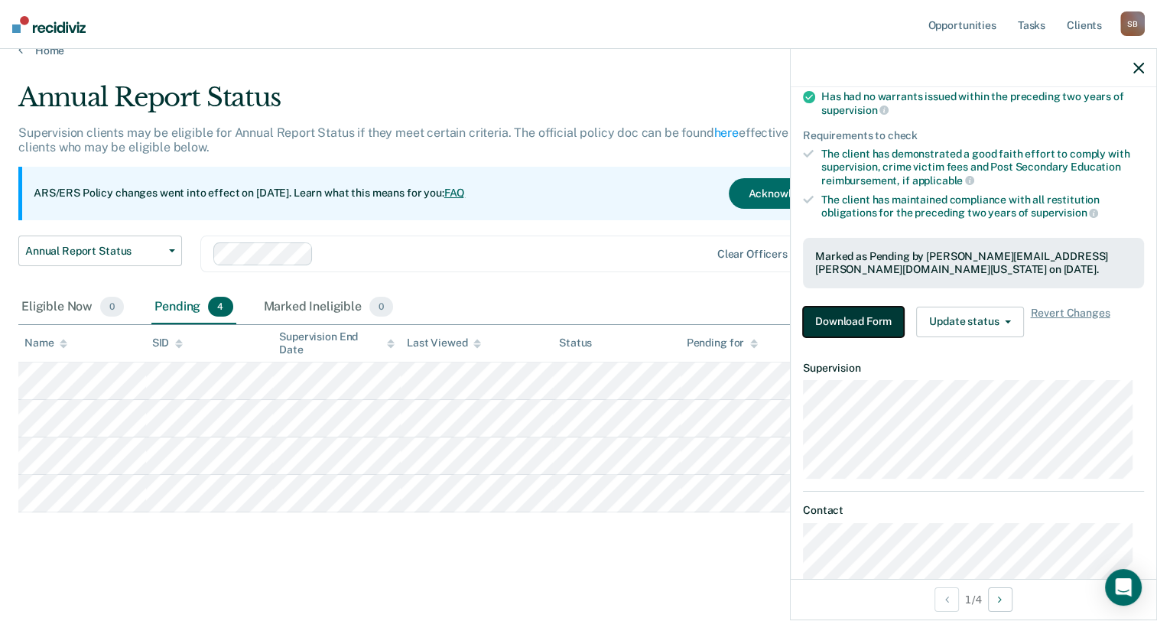
click at [858, 310] on button "Download Form" at bounding box center [853, 322] width 101 height 31
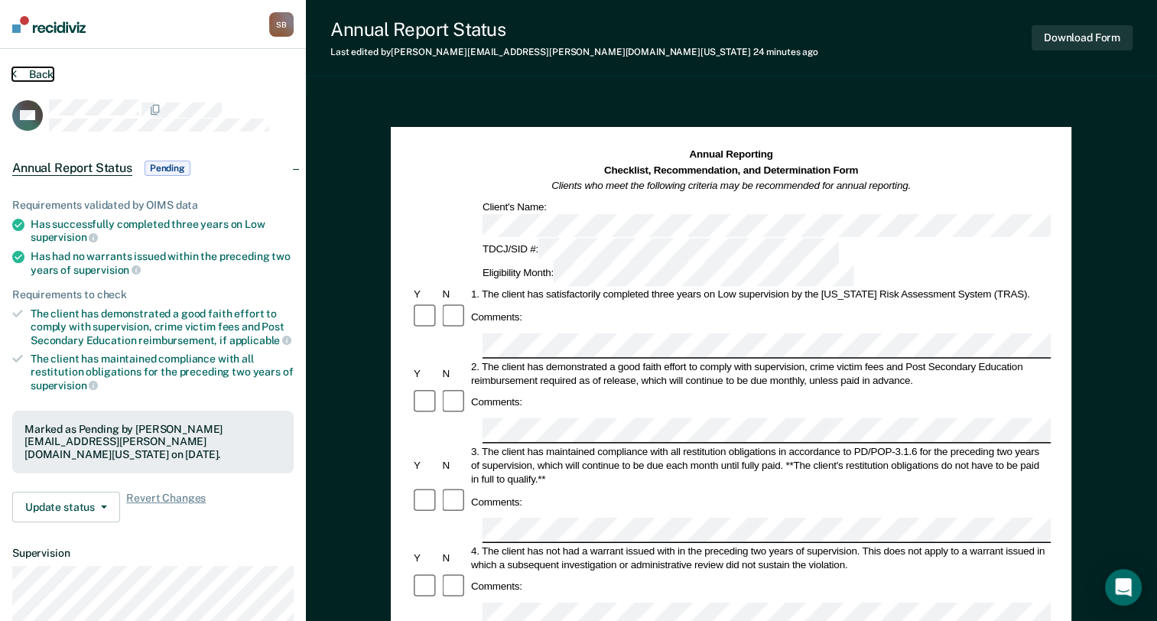
click at [40, 76] on button "Back" at bounding box center [32, 74] width 41 height 14
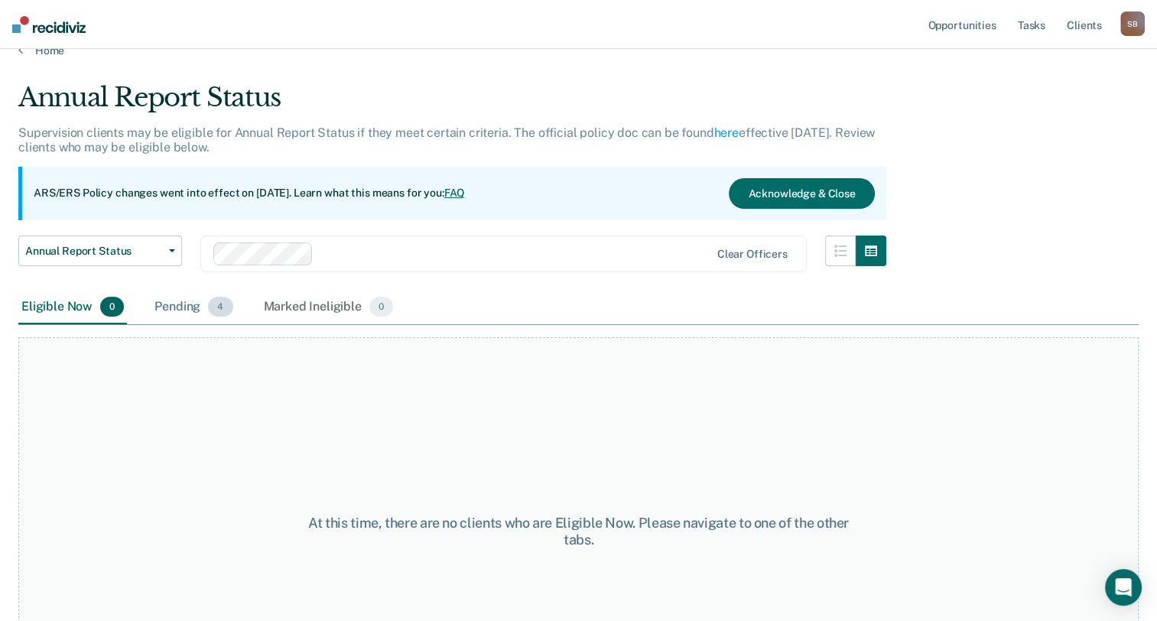
click at [174, 311] on div "Pending 4" at bounding box center [193, 308] width 84 height 34
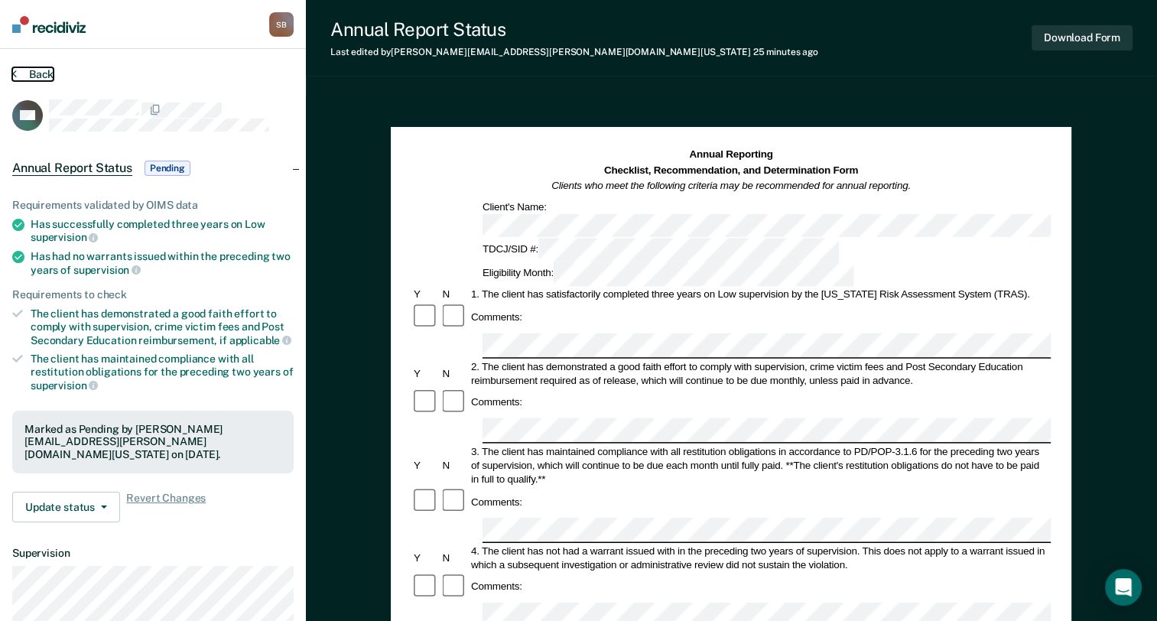
click at [40, 79] on button "Back" at bounding box center [32, 74] width 41 height 14
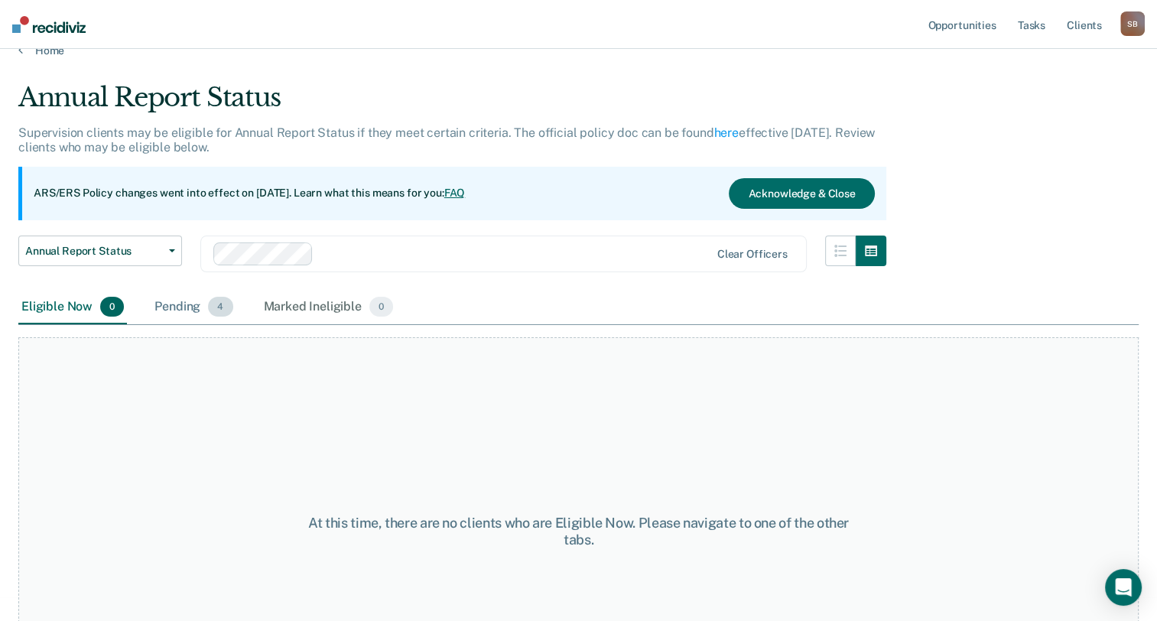
click at [193, 303] on div "Pending 4" at bounding box center [193, 308] width 84 height 34
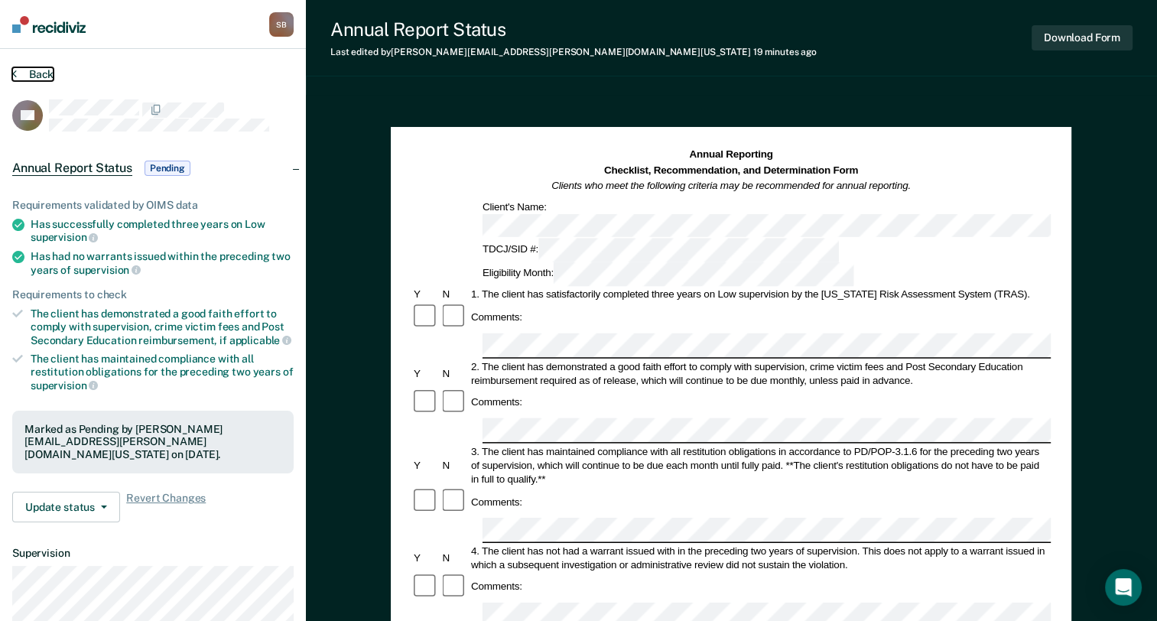
click at [41, 75] on button "Back" at bounding box center [32, 74] width 41 height 14
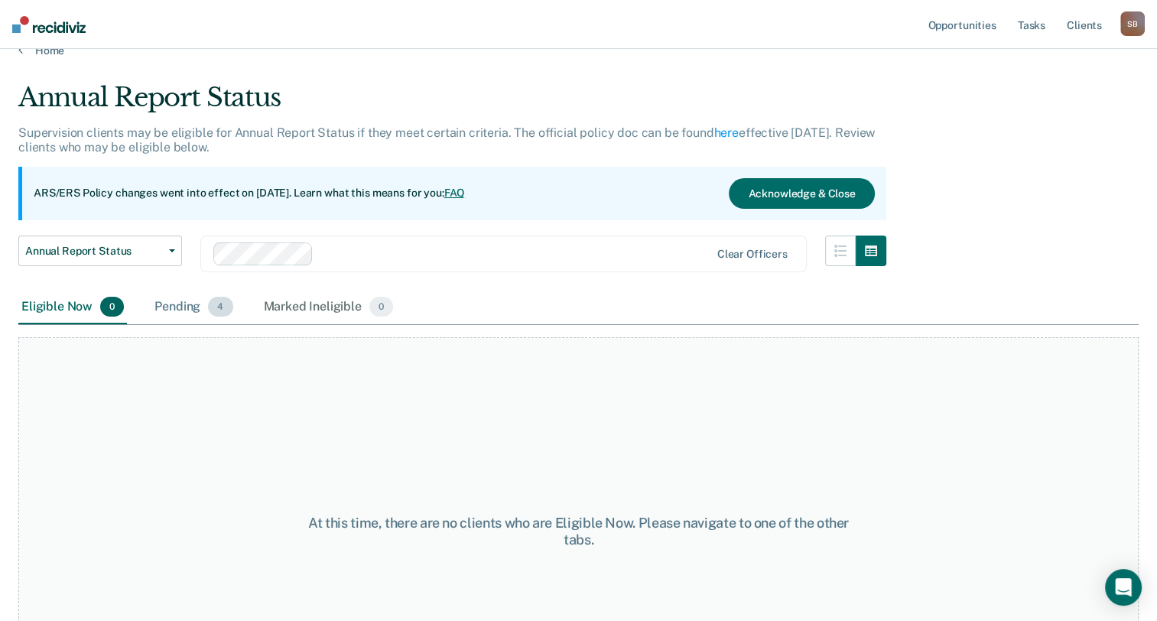
click at [198, 300] on div "Pending 4" at bounding box center [193, 308] width 84 height 34
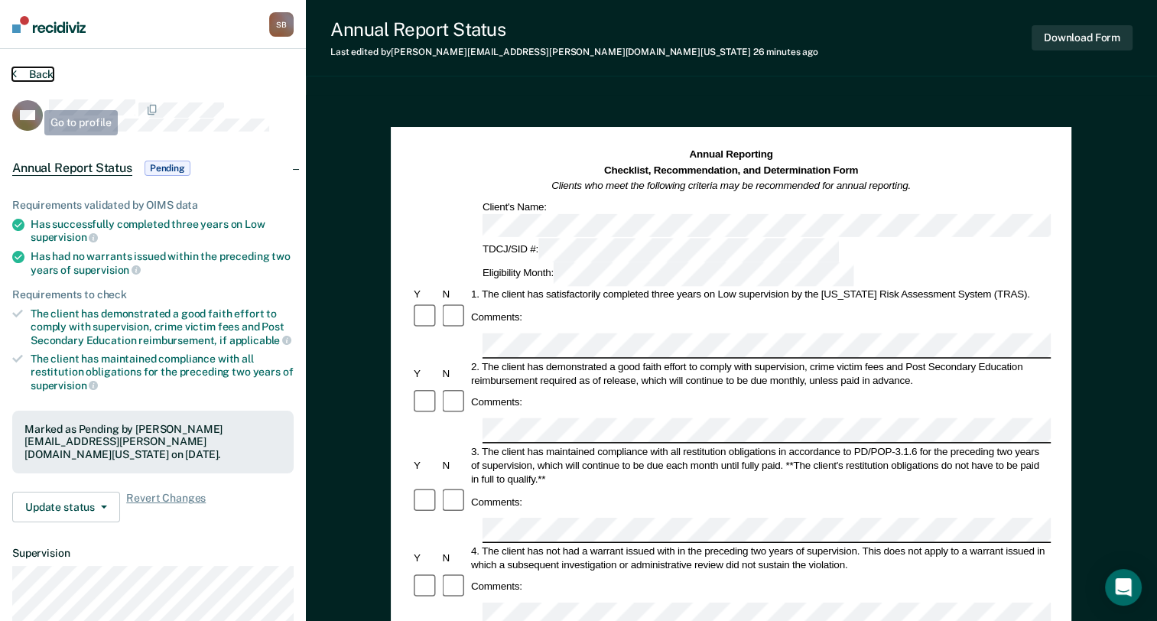
click at [46, 73] on button "Back" at bounding box center [32, 74] width 41 height 14
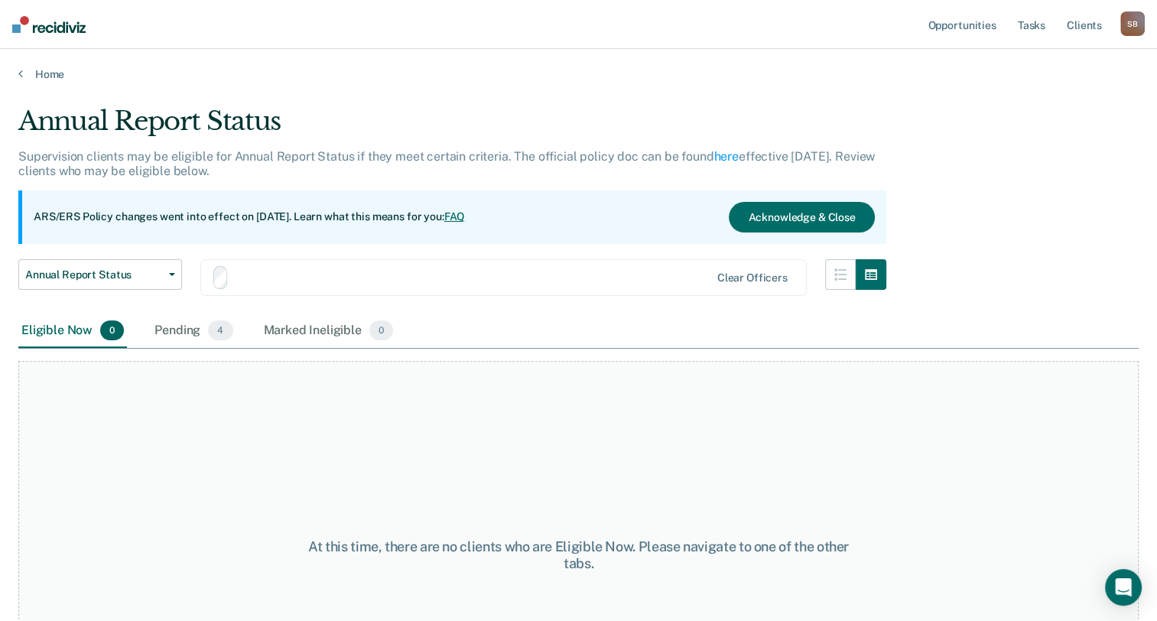
scroll to position [24, 0]
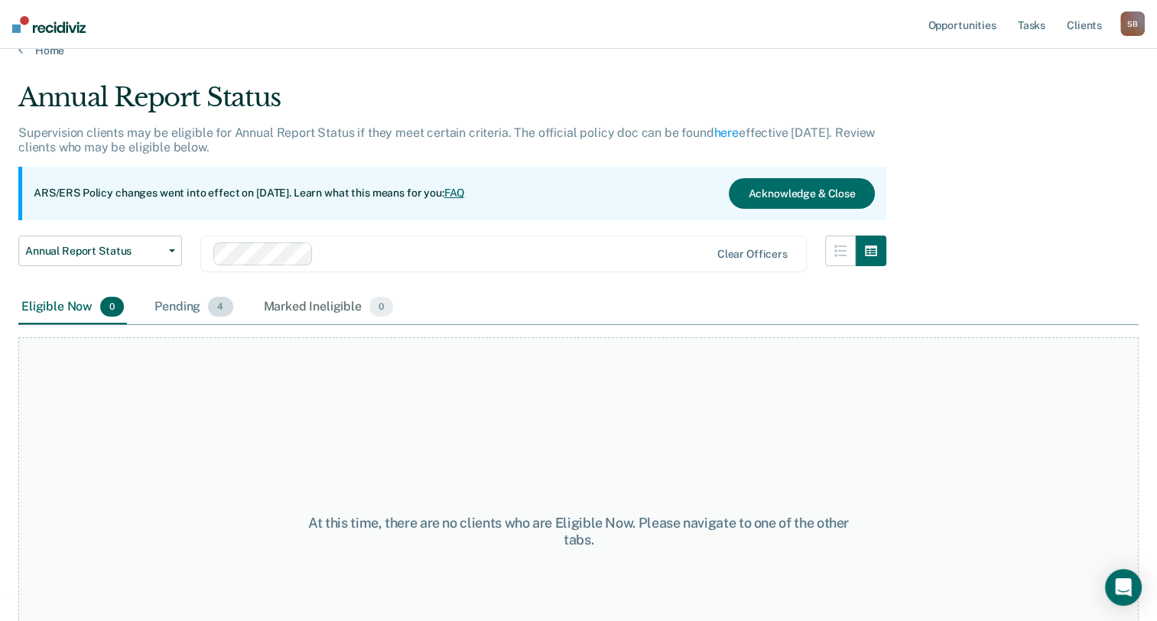
click at [182, 320] on div "Pending 4" at bounding box center [193, 308] width 84 height 34
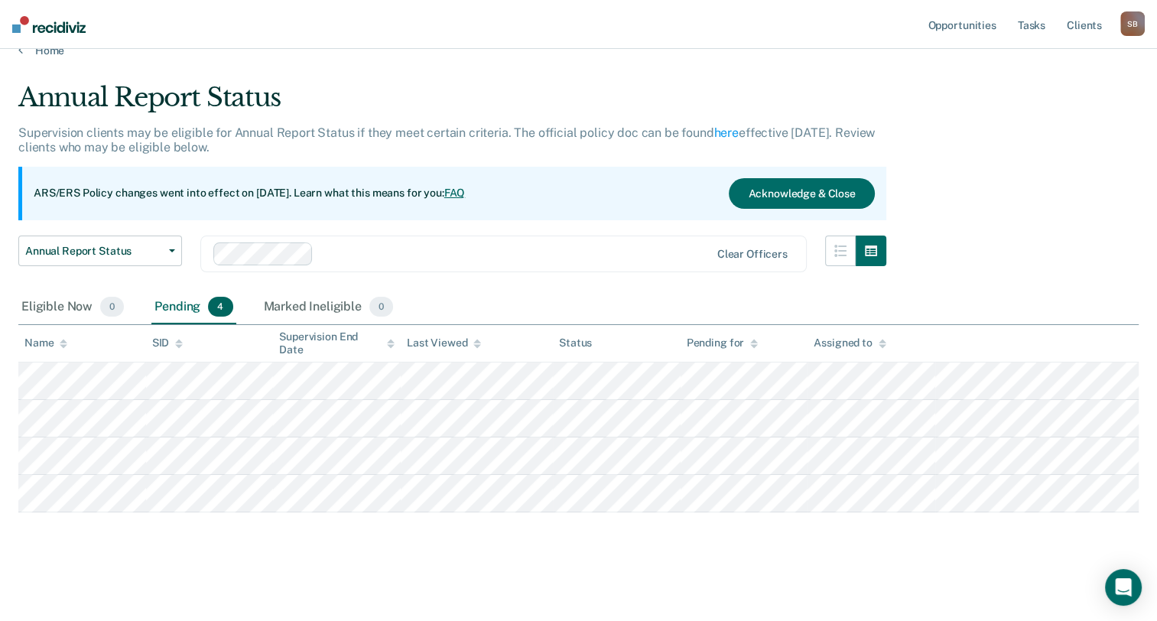
click at [183, 307] on div "Pending 4" at bounding box center [193, 308] width 84 height 34
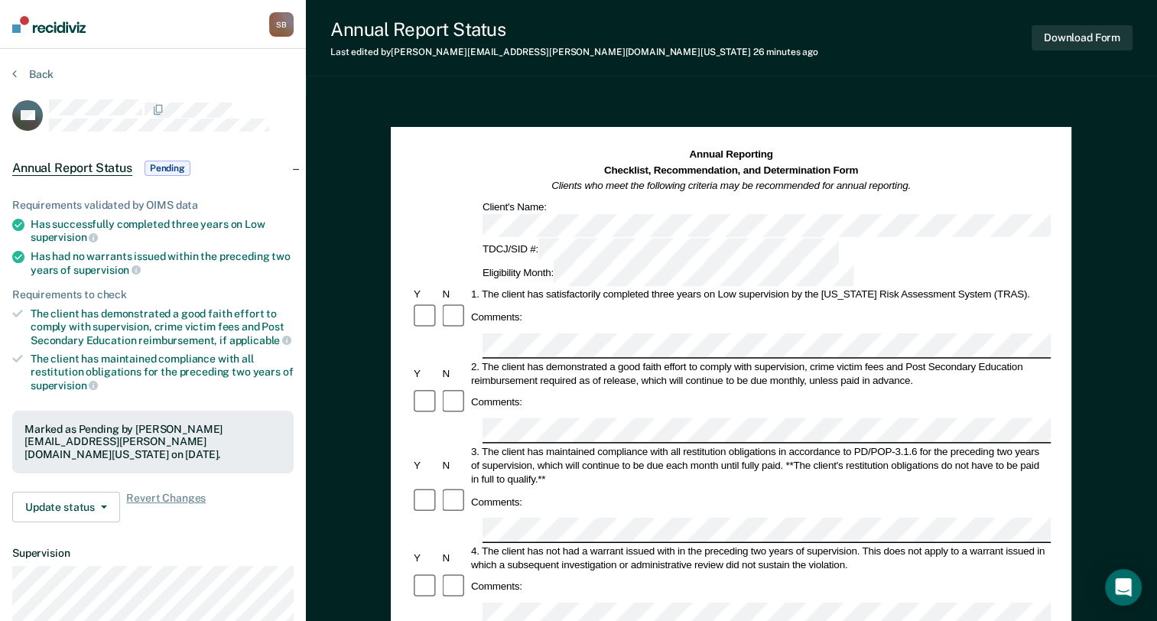
click at [34, 64] on section "Back SG Annual Report Status Pending Requirements validated by OIMS data Has su…" at bounding box center [153, 425] width 306 height 753
click at [37, 73] on button "Back" at bounding box center [32, 74] width 41 height 14
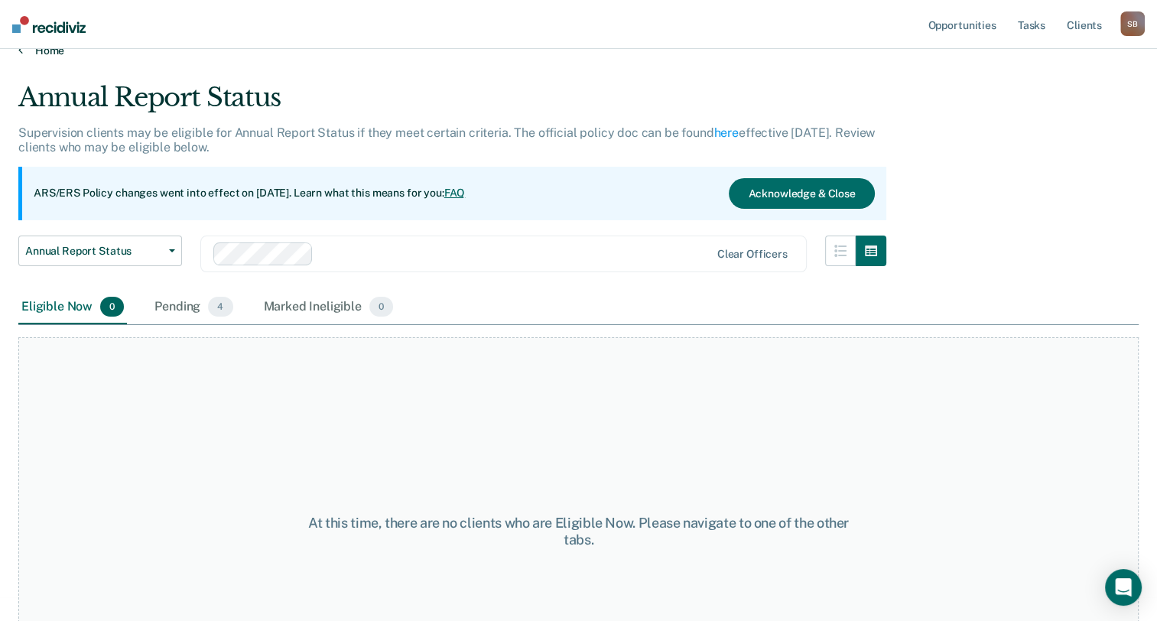
click at [48, 54] on link "Home" at bounding box center [578, 51] width 1120 height 14
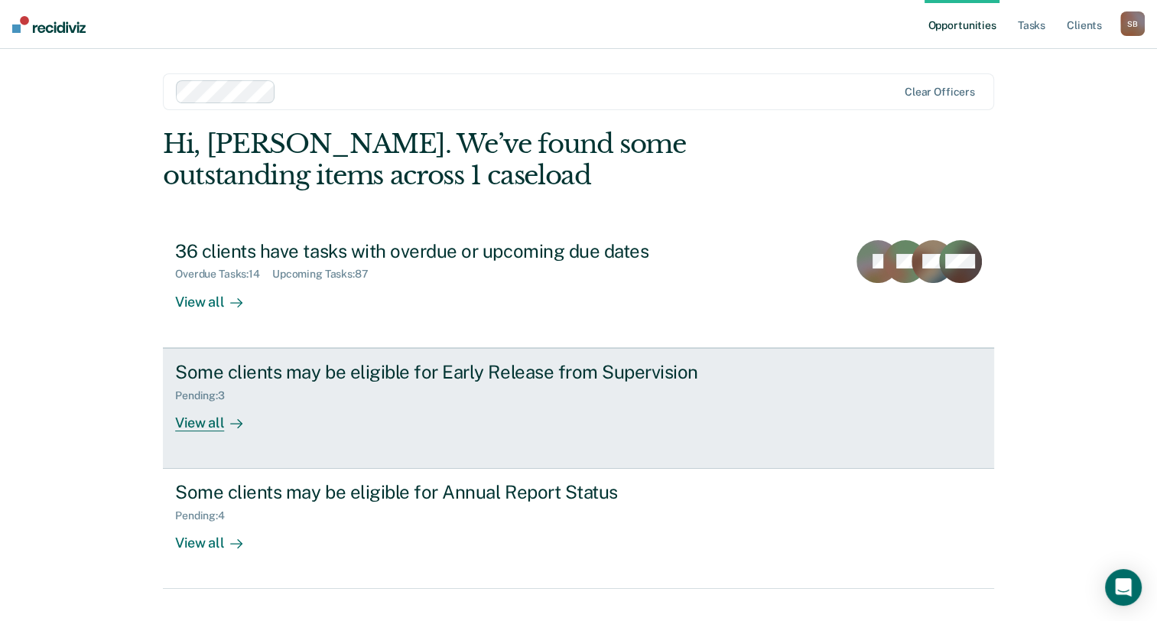
click at [217, 424] on div "View all" at bounding box center [218, 416] width 86 height 30
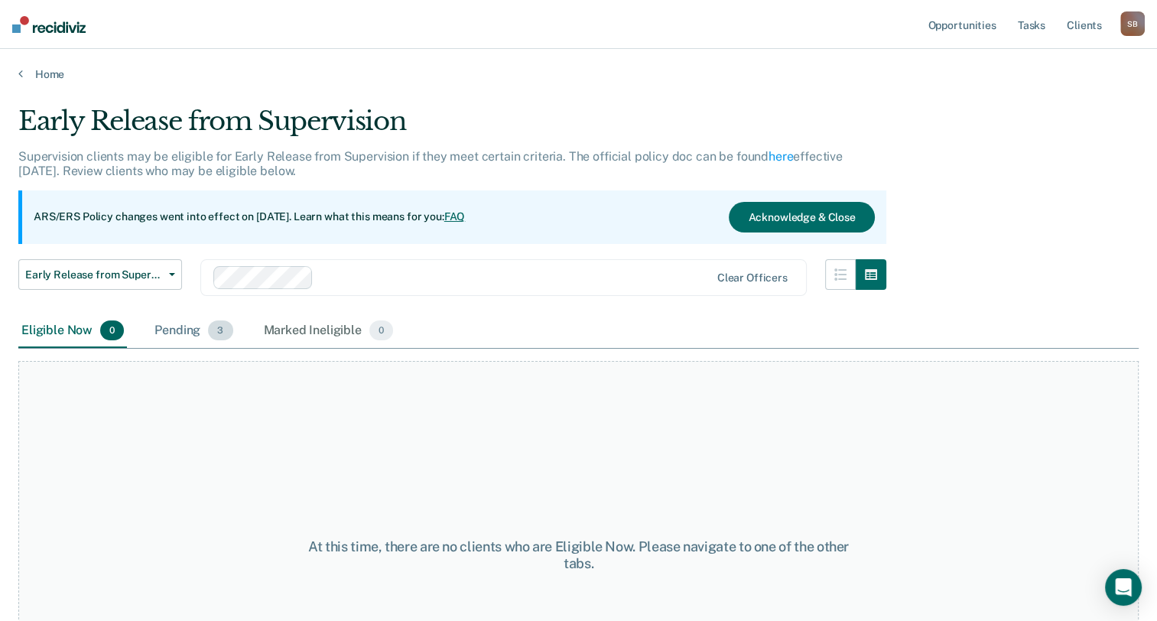
click at [193, 330] on div "Pending 3" at bounding box center [193, 331] width 84 height 34
